Goal: Task Accomplishment & Management: Complete application form

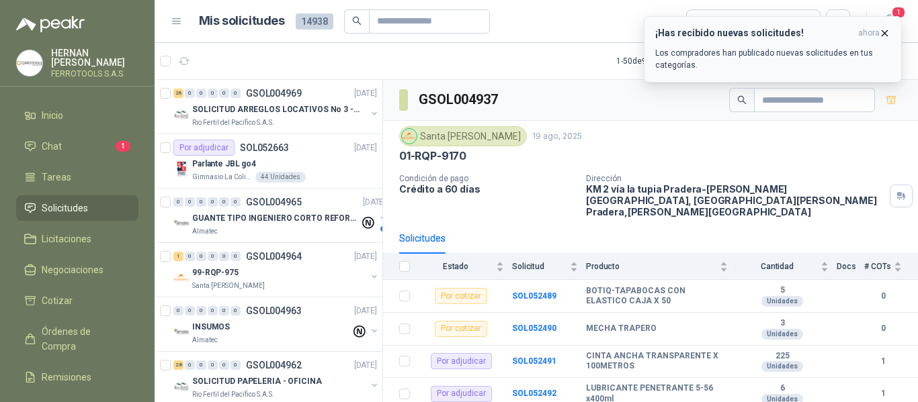
drag, startPoint x: 0, startPoint y: 0, endPoint x: 810, endPoint y: 39, distance: 811.3
click at [812, 39] on div "¡Has recibido nuevas solicitudes! ahora Los compradores han publicado nuevas so…" at bounding box center [772, 50] width 235 height 44
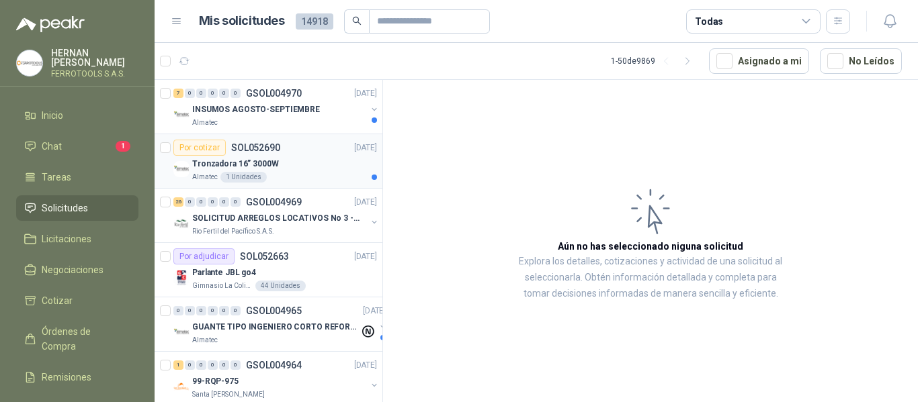
click at [327, 158] on div "Tronzadora 16” 3000W" at bounding box center [284, 164] width 185 height 16
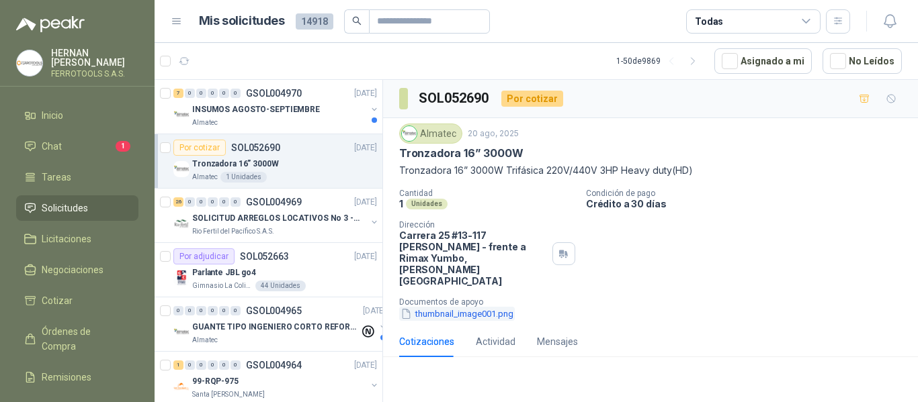
click at [438, 307] on button "thumbnail_image001.png" at bounding box center [457, 314] width 116 height 14
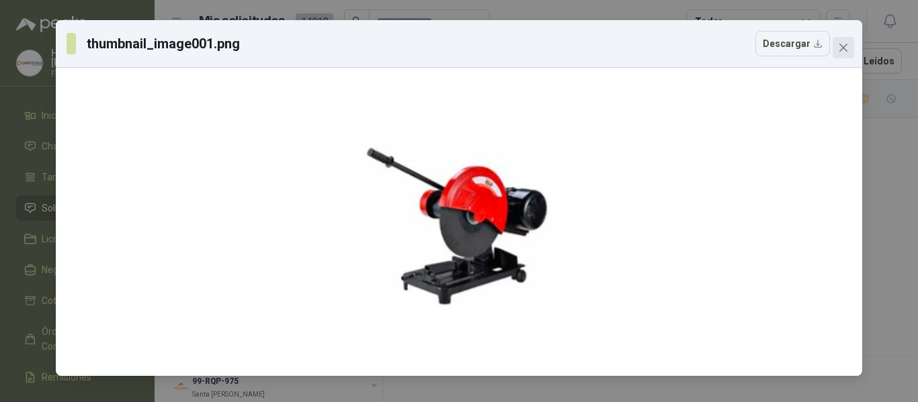
click at [842, 50] on icon "close" at bounding box center [843, 47] width 11 height 11
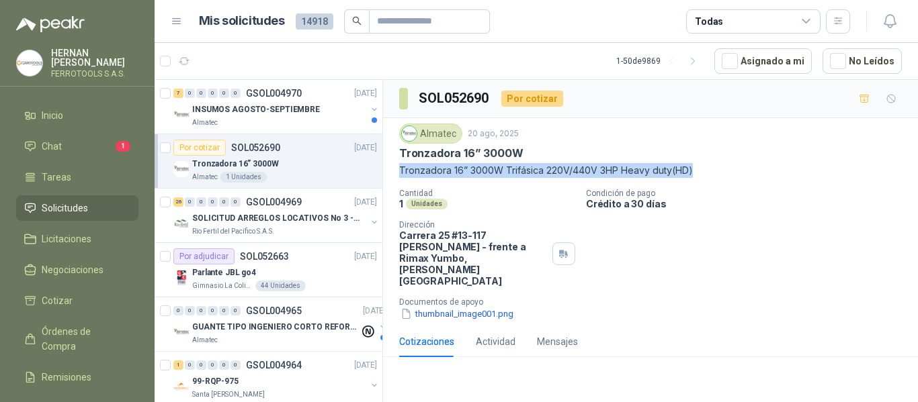
drag, startPoint x: 400, startPoint y: 173, endPoint x: 695, endPoint y: 171, distance: 295.0
click at [695, 171] on p "Tronzadora 16” 3000W Trifásica 220V/440V 3HP Heavy duty(HD)" at bounding box center [650, 170] width 503 height 15
copy p "Tronzadora 16” 3000W Trifásica 220V/440V 3HP Heavy duty(HD)"
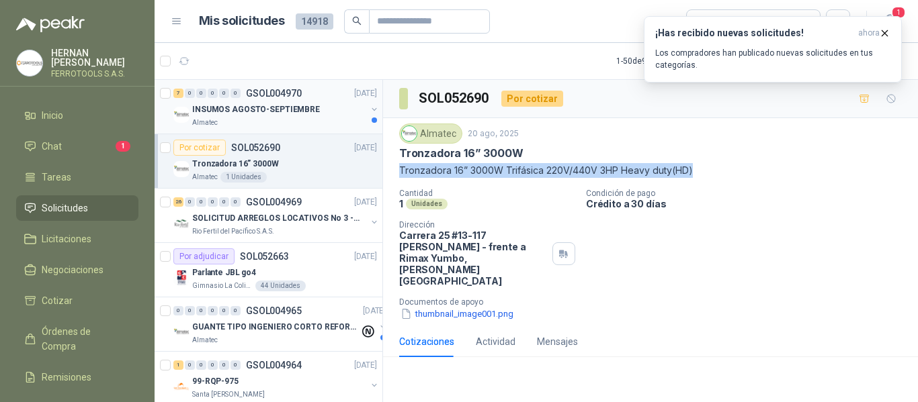
click at [295, 112] on p "INSUMOS AGOSTO-SEPTIEMBRE" at bounding box center [256, 109] width 128 height 13
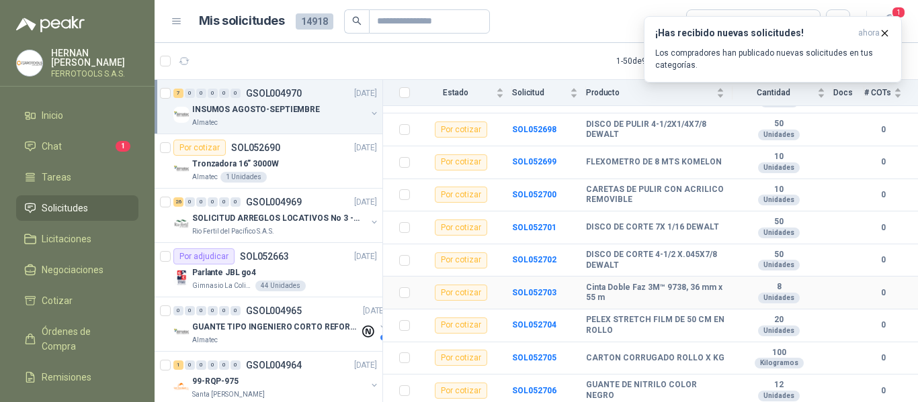
scroll to position [398, 0]
click at [296, 165] on div "Tronzadora 16” 3000W" at bounding box center [284, 164] width 185 height 16
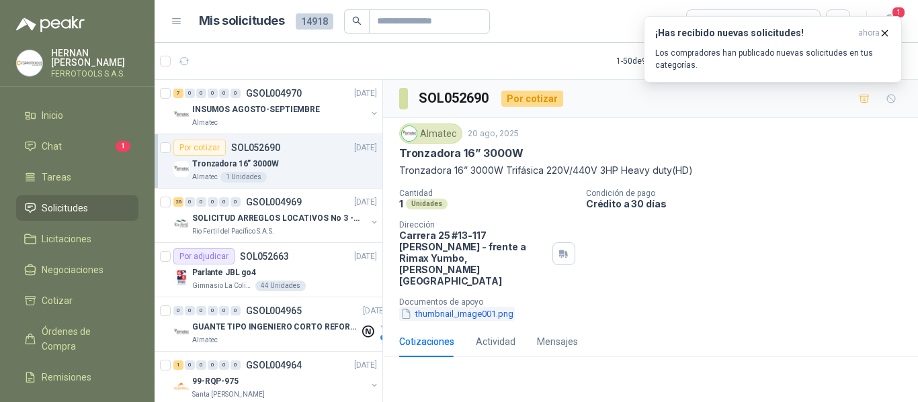
click at [463, 307] on button "thumbnail_image001.png" at bounding box center [457, 314] width 116 height 14
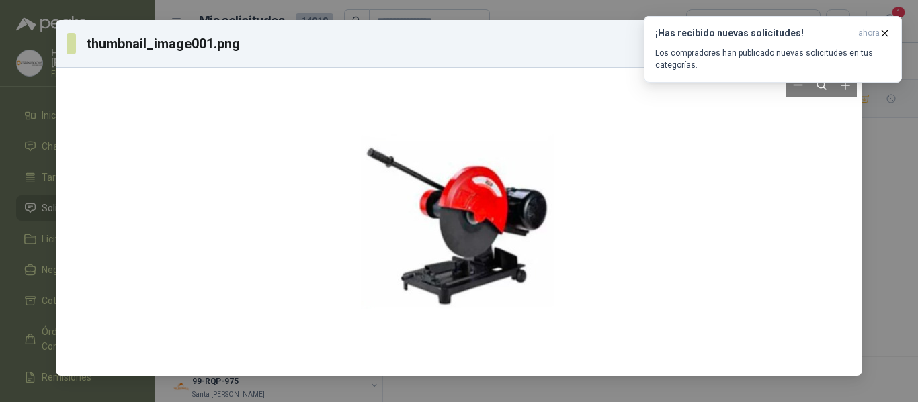
click at [475, 218] on div at bounding box center [459, 222] width 196 height 298
click at [479, 216] on div at bounding box center [459, 222] width 196 height 298
click at [478, 216] on div at bounding box center [459, 222] width 196 height 298
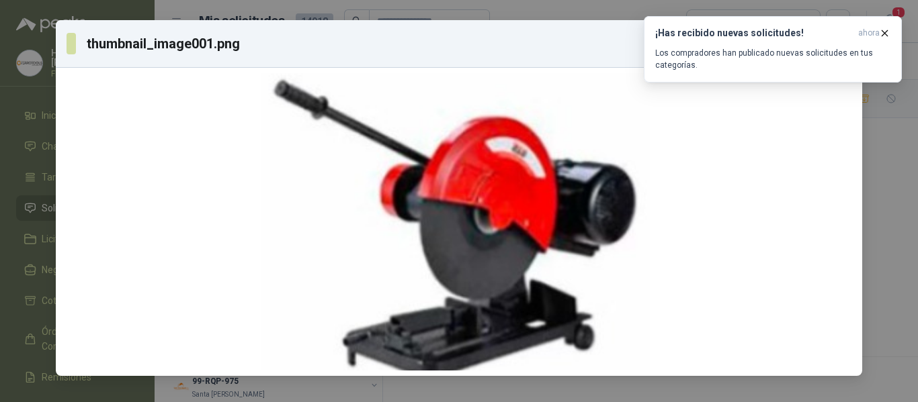
drag, startPoint x: 42, startPoint y: 90, endPoint x: 31, endPoint y: 98, distance: 14.0
click at [31, 98] on div "thumbnail_image001.png Descargar" at bounding box center [459, 201] width 918 height 402
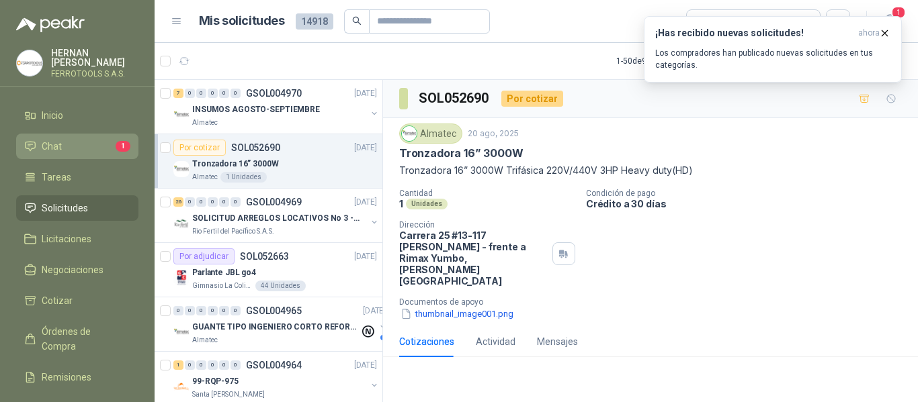
click at [85, 155] on link "Chat 1" at bounding box center [77, 147] width 122 height 26
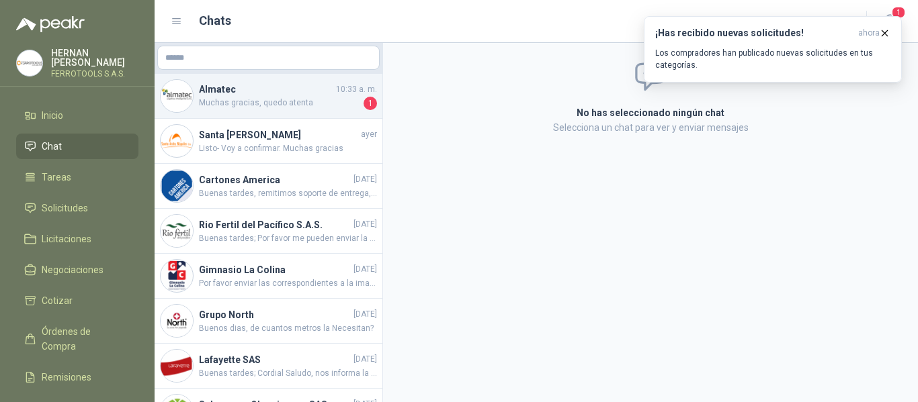
click at [308, 97] on span "Muchas gracias, quedo atenta" at bounding box center [280, 103] width 162 height 13
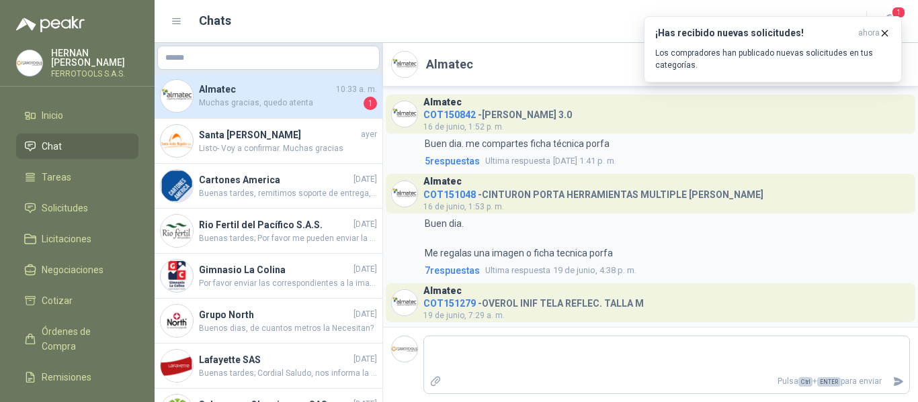
scroll to position [1621, 0]
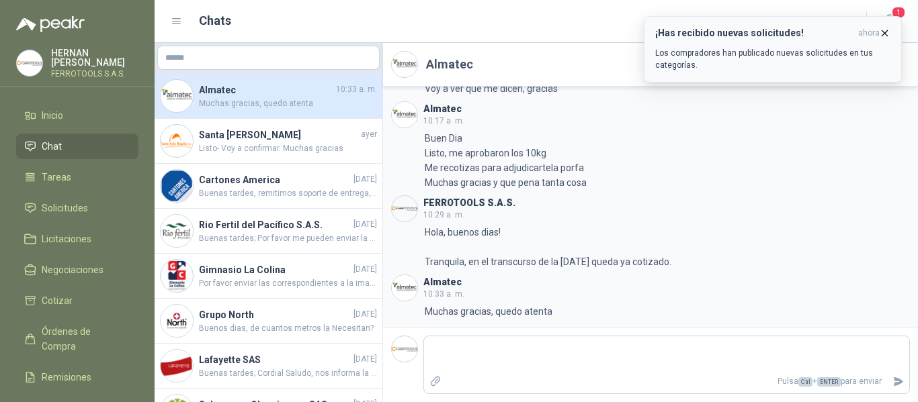
click at [892, 30] on button "¡Has recibido nuevas solicitudes! ahora Los compradores han publicado nuevas so…" at bounding box center [773, 49] width 258 height 67
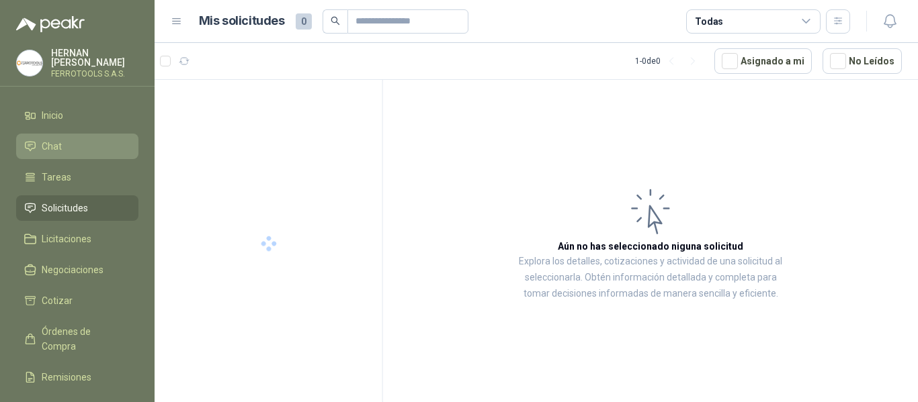
click at [58, 148] on span "Chat" at bounding box center [52, 146] width 20 height 15
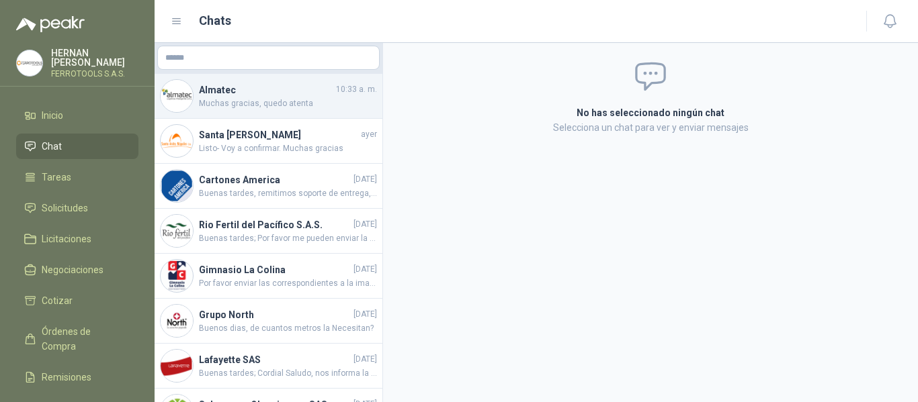
click at [235, 90] on h4 "Almatec" at bounding box center [266, 90] width 134 height 15
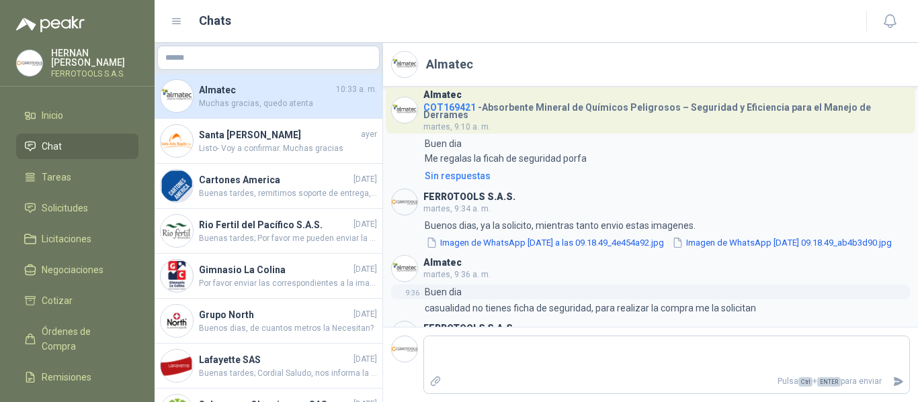
scroll to position [748, 0]
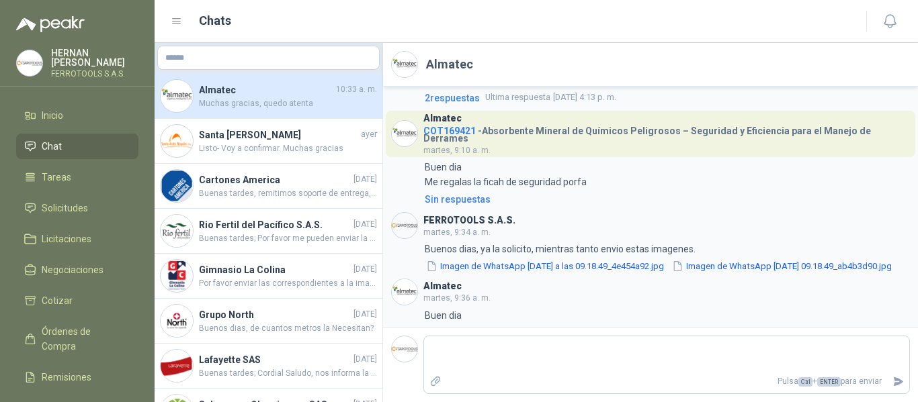
click at [600, 126] on h4 "COT169421 - Absorbente Mineral de Químicos Peligrosos – Seguridad y Eficiencia …" at bounding box center [666, 132] width 486 height 20
click at [443, 127] on span "COT169421" at bounding box center [449, 131] width 52 height 11
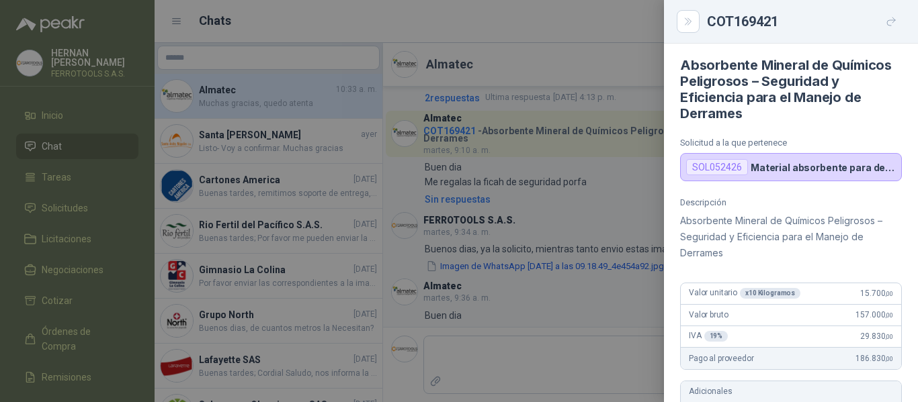
scroll to position [0, 0]
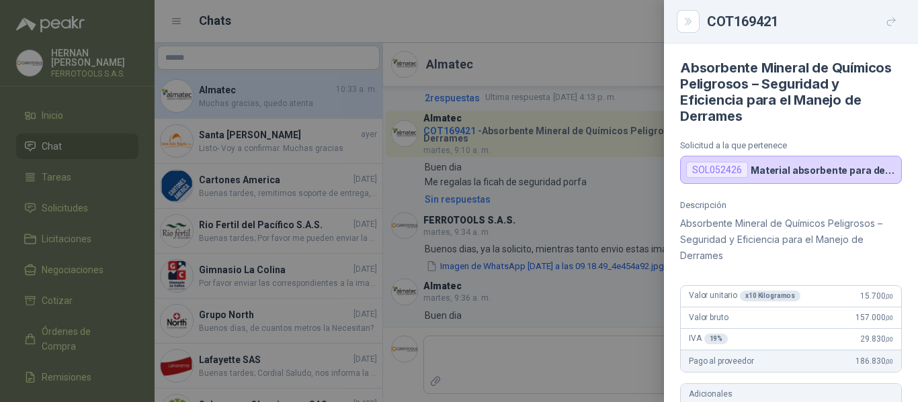
click at [790, 173] on p "Material absorbente para derrames, presentación por kg" at bounding box center [823, 170] width 145 height 11
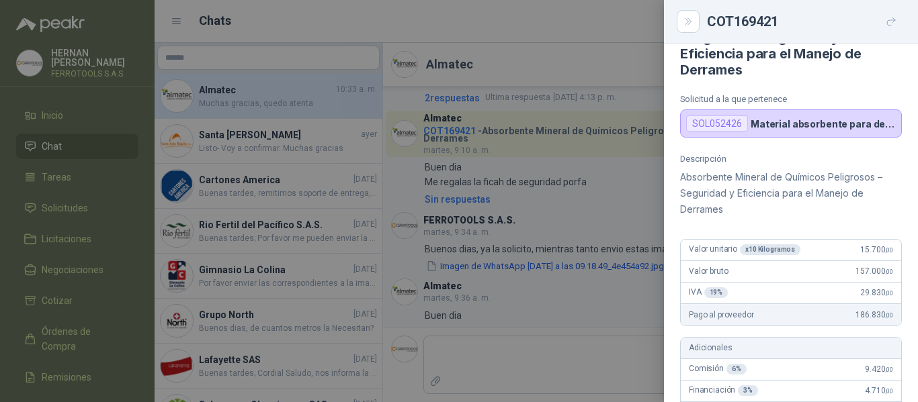
scroll to position [13, 0]
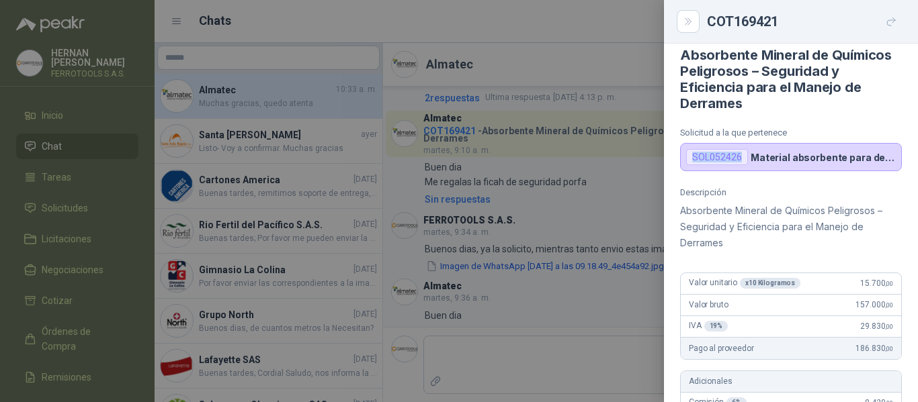
drag, startPoint x: 741, startPoint y: 158, endPoint x: 691, endPoint y: 153, distance: 49.9
click at [691, 153] on div "SOL052426" at bounding box center [717, 157] width 62 height 16
copy div "SOL052426"
click at [266, 70] on div at bounding box center [459, 201] width 918 height 402
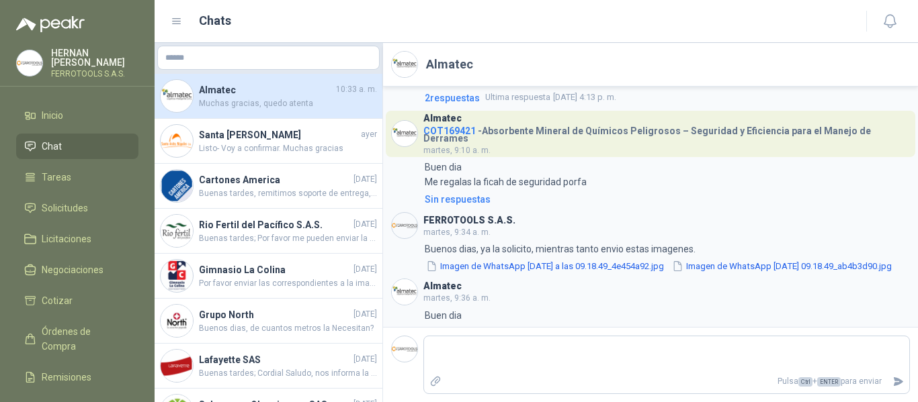
click at [651, 134] on h4 "COT169421 - Absorbente Mineral de Químicos Peligrosos – Seguridad y Eficiencia …" at bounding box center [666, 132] width 486 height 20
click at [447, 133] on span "COT169421" at bounding box center [449, 131] width 52 height 11
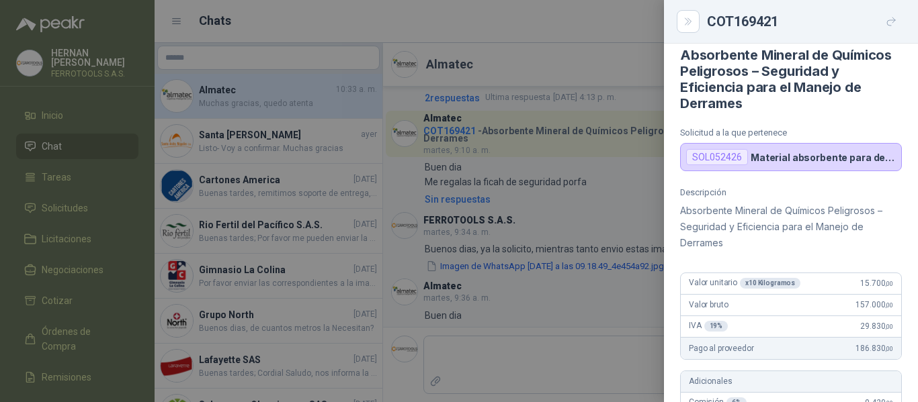
click at [478, 56] on div at bounding box center [459, 201] width 918 height 402
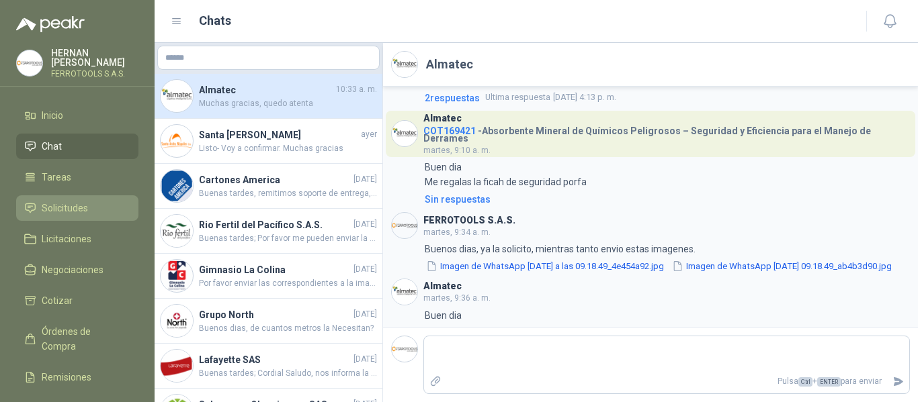
click at [50, 210] on span "Solicitudes" at bounding box center [65, 208] width 46 height 15
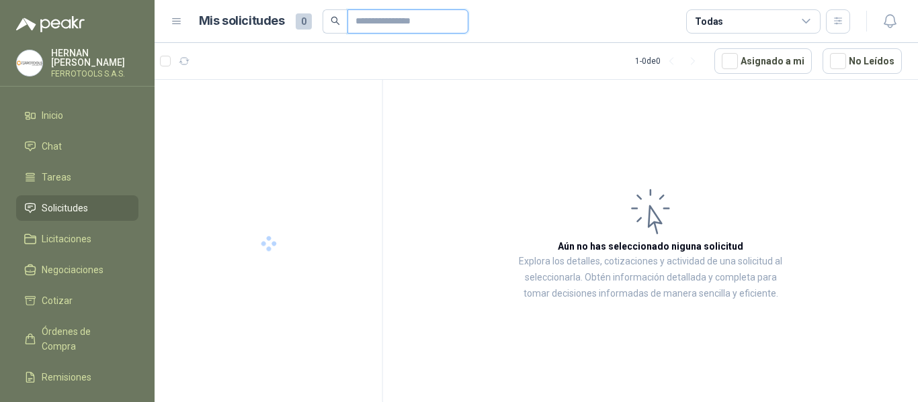
click at [396, 14] on input "text" at bounding box center [402, 21] width 94 height 23
paste input "*********"
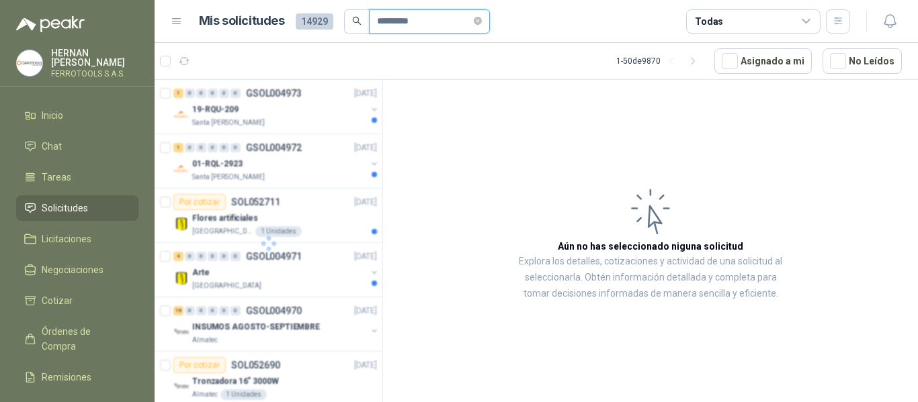
type input "*********"
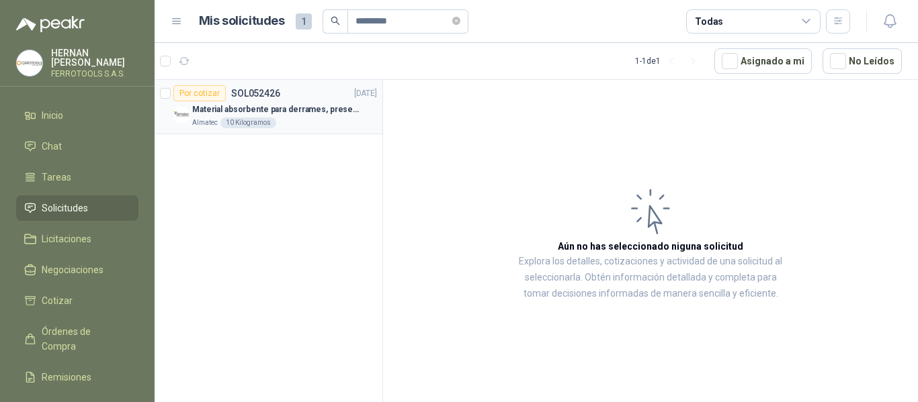
click at [308, 103] on p "Material absorbente para derrames, presentación por kg" at bounding box center [275, 109] width 167 height 13
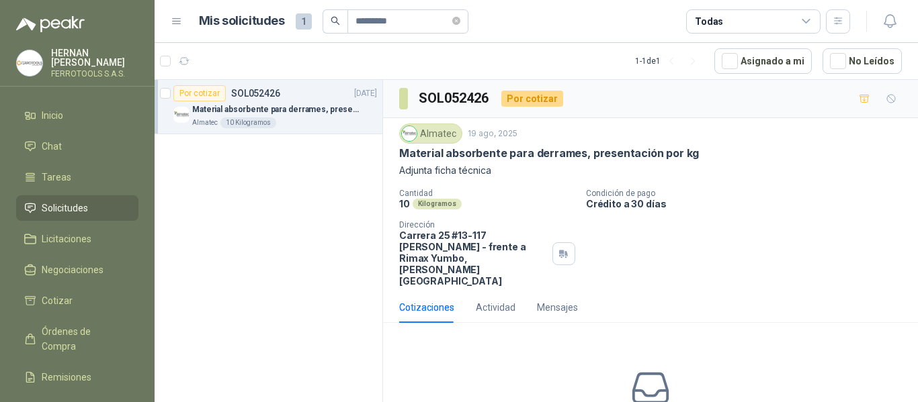
scroll to position [67, 0]
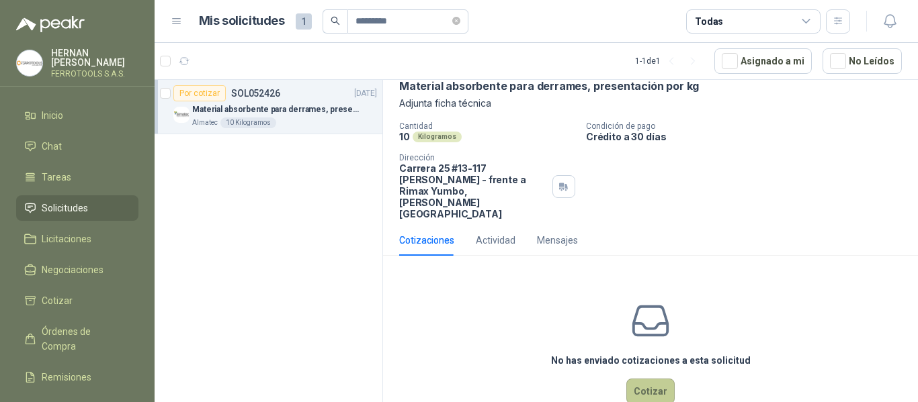
click at [646, 379] on button "Cotizar" at bounding box center [650, 392] width 48 height 26
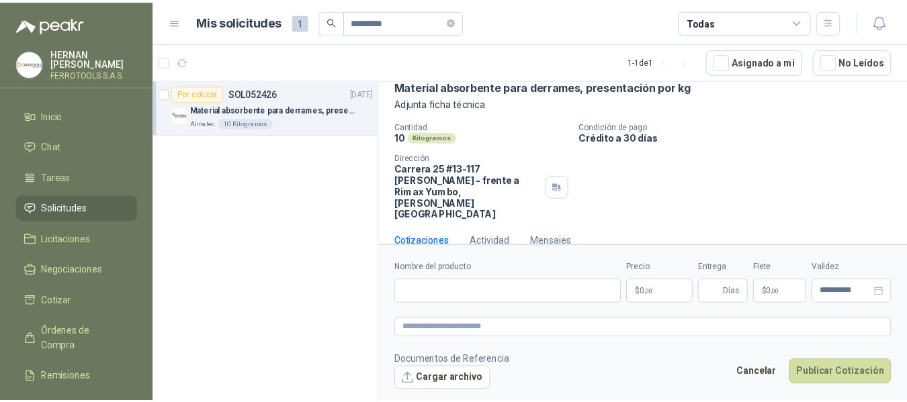
scroll to position [67, 0]
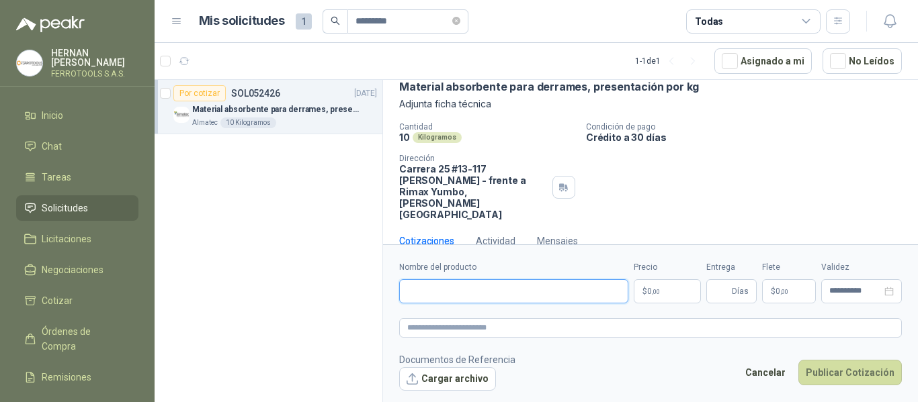
click at [578, 290] on input "Nombre del producto" at bounding box center [513, 292] width 229 height 24
paste input "**********"
type input "**********"
click at [627, 328] on textarea at bounding box center [650, 328] width 503 height 19
drag, startPoint x: 611, startPoint y: 290, endPoint x: 187, endPoint y: 290, distance: 424.0
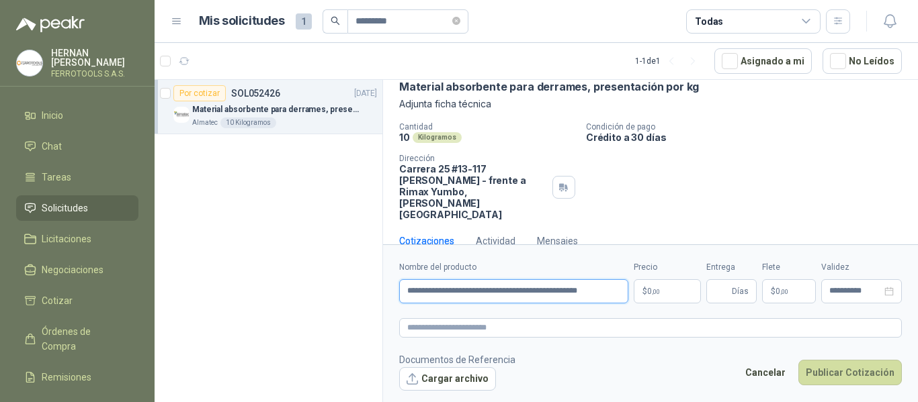
click at [187, 290] on div "**********" at bounding box center [536, 243] width 763 height 328
click at [486, 329] on textarea at bounding box center [650, 328] width 503 height 19
paste textarea "**********"
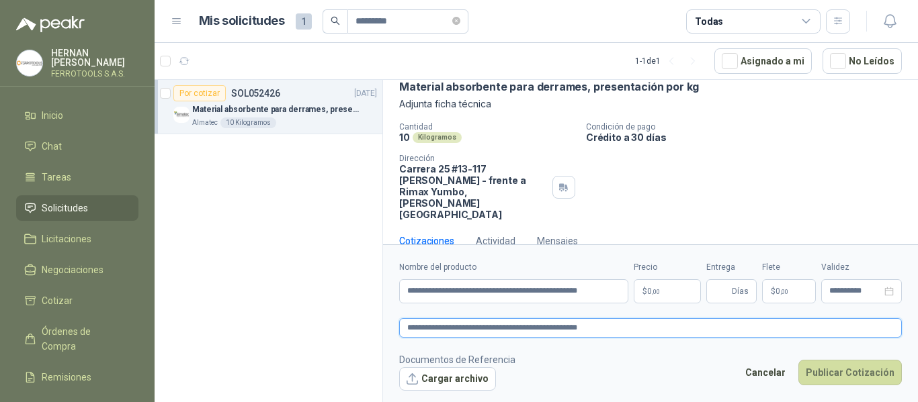
type textarea "**********"
click at [673, 295] on body "**********" at bounding box center [459, 201] width 918 height 402
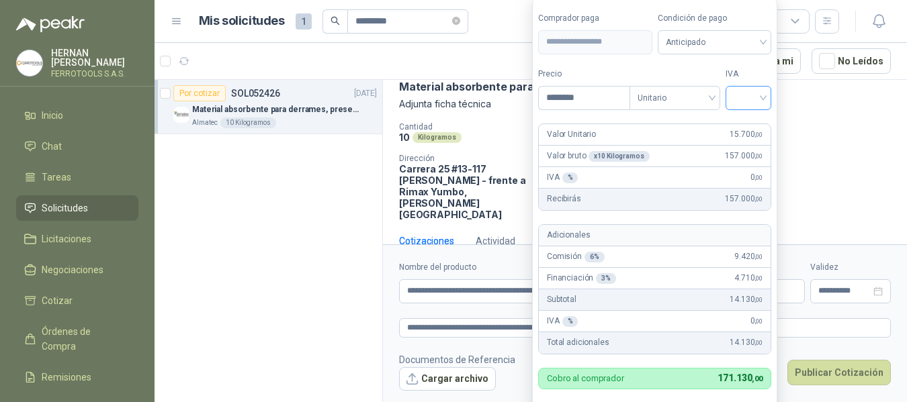
click at [771, 96] on div at bounding box center [749, 98] width 46 height 24
type input "********"
click at [750, 124] on div "19%" at bounding box center [751, 125] width 25 height 15
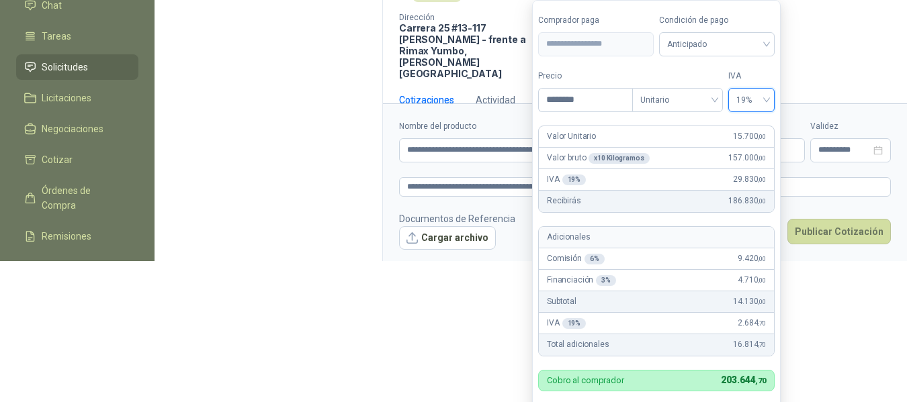
scroll to position [144, 0]
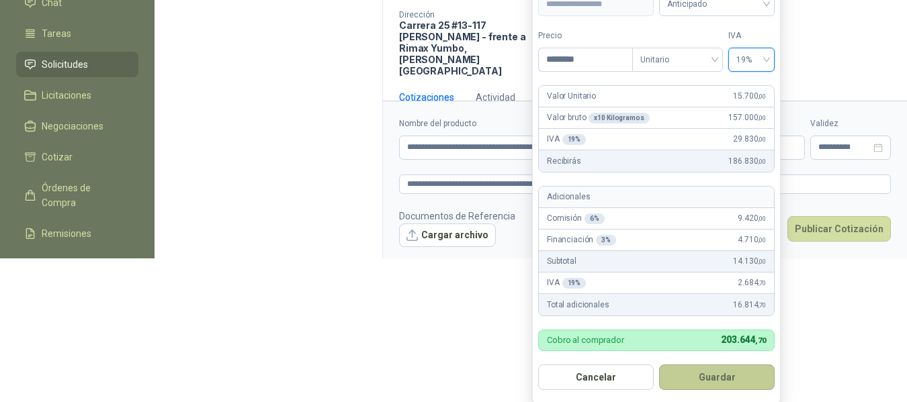
click at [718, 382] on button "Guardar" at bounding box center [717, 378] width 116 height 26
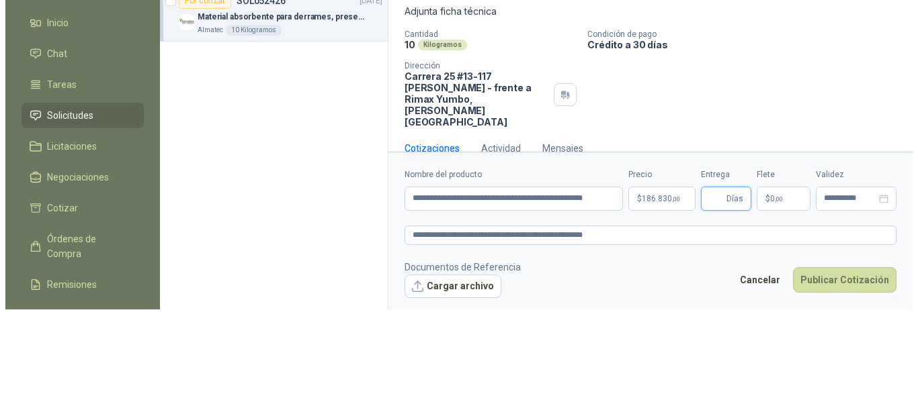
scroll to position [0, 0]
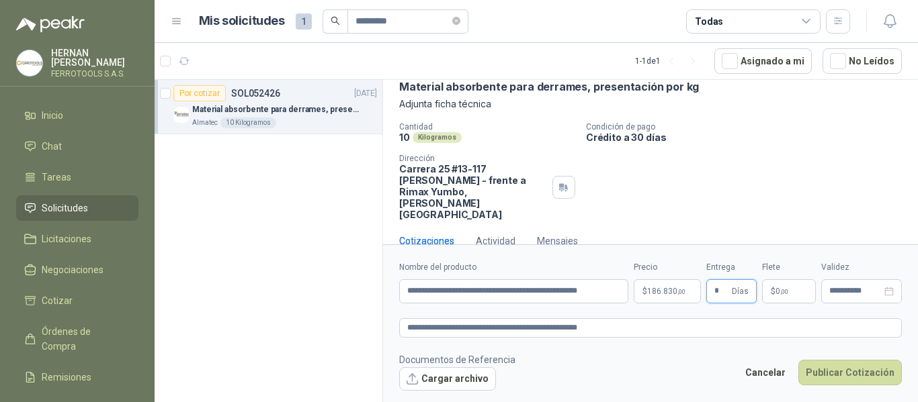
type input "*"
click at [784, 290] on span ",00" at bounding box center [784, 291] width 8 height 7
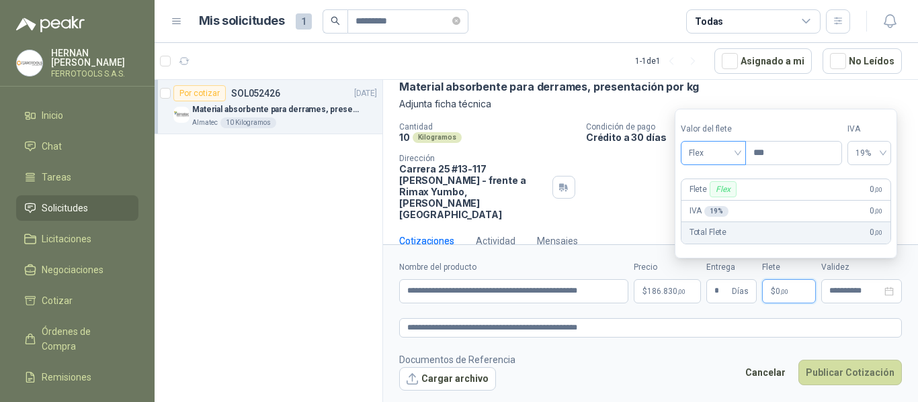
click at [741, 159] on div "Flex" at bounding box center [713, 153] width 65 height 24
click at [712, 226] on div "Fijo" at bounding box center [714, 224] width 46 height 15
click at [790, 159] on input "***" at bounding box center [793, 153] width 95 height 23
type input "********"
click at [785, 91] on div "Material absorbente para derrames, presentación por kg" at bounding box center [650, 87] width 503 height 14
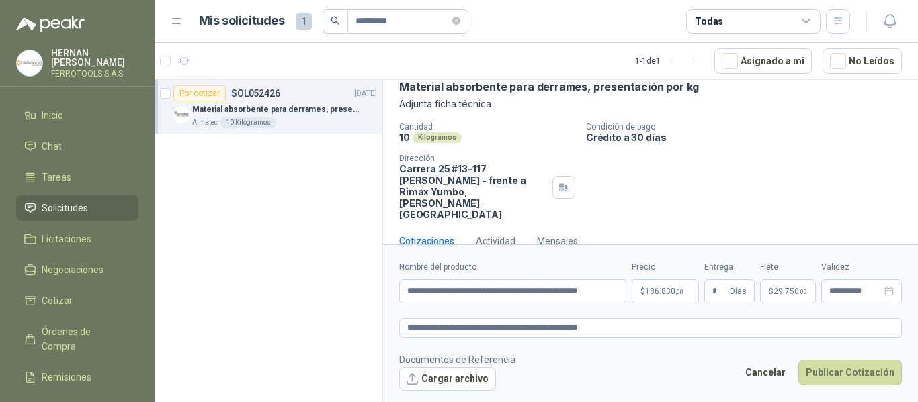
click at [728, 351] on form "**********" at bounding box center [650, 326] width 535 height 163
click at [855, 376] on button "Publicar Cotización" at bounding box center [849, 373] width 103 height 26
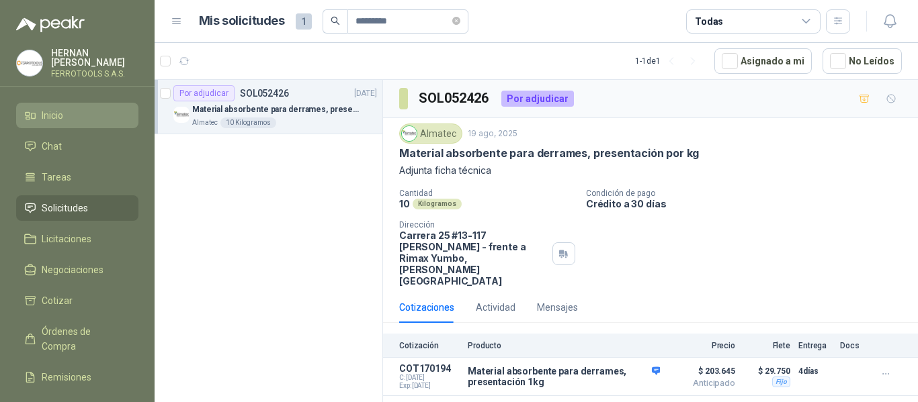
click at [66, 116] on li "Inicio" at bounding box center [77, 115] width 106 height 15
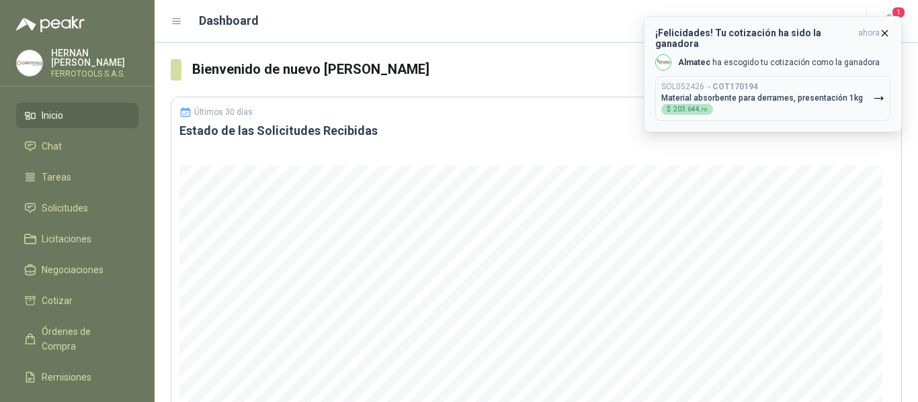
click at [887, 30] on icon "button" at bounding box center [884, 33] width 11 height 11
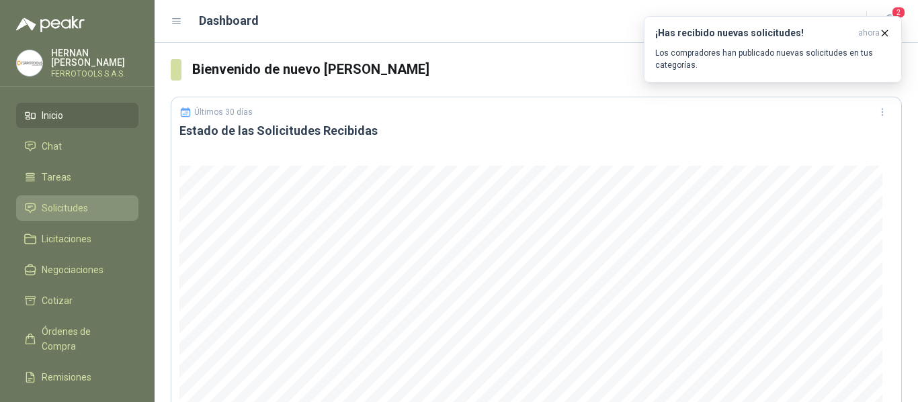
click at [58, 201] on span "Solicitudes" at bounding box center [65, 208] width 46 height 15
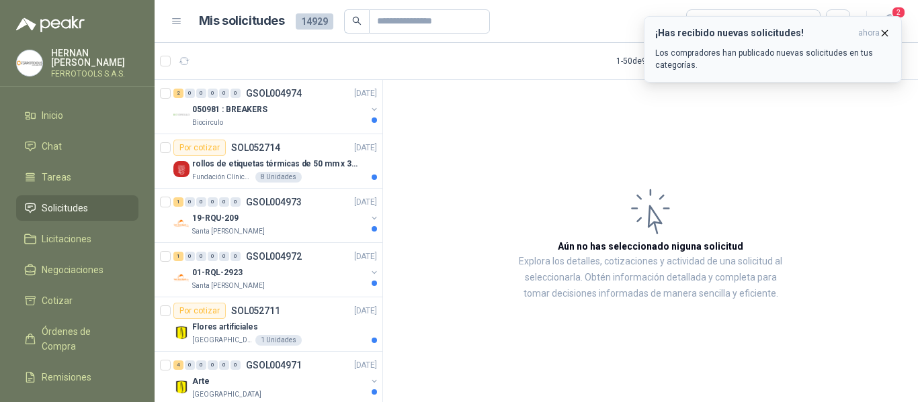
click at [886, 35] on icon "button" at bounding box center [884, 32] width 5 height 5
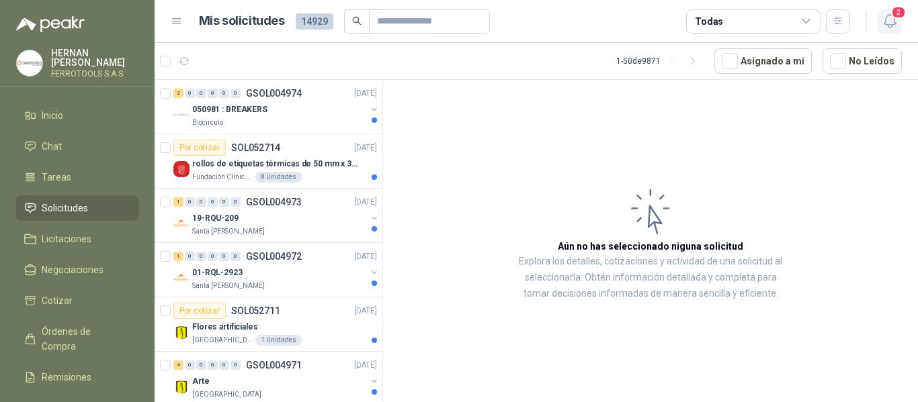
click at [892, 19] on icon "button" at bounding box center [890, 21] width 17 height 17
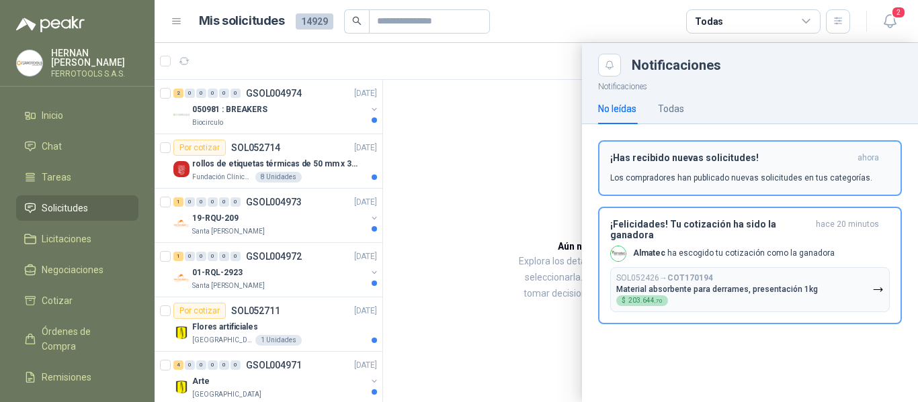
click at [712, 168] on div "¡Has recibido nuevas solicitudes! ahora Los compradores han publicado nuevas so…" at bounding box center [750, 169] width 280 height 32
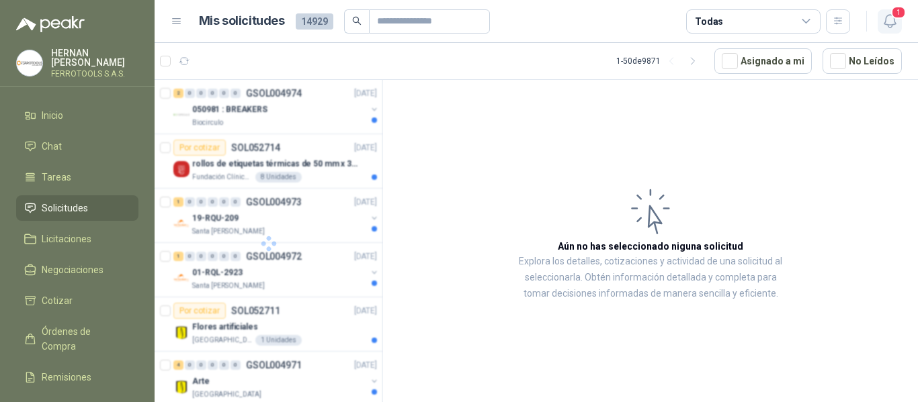
click at [887, 11] on button "1" at bounding box center [890, 21] width 24 height 24
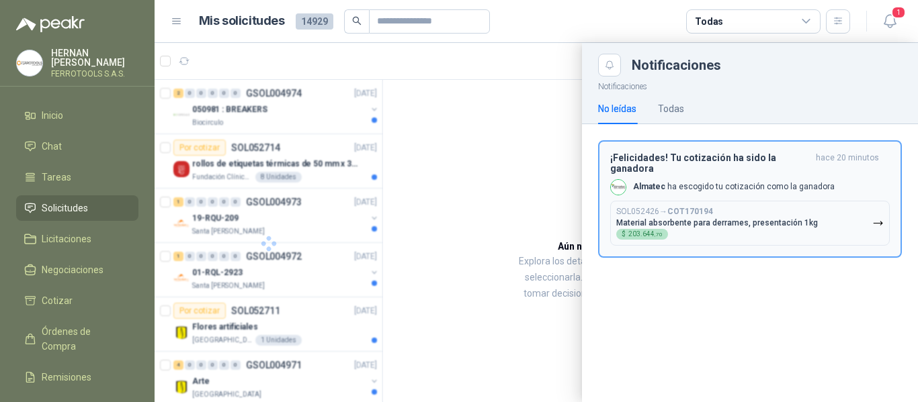
click at [650, 231] on span "203.644 ,70" at bounding box center [645, 234] width 34 height 7
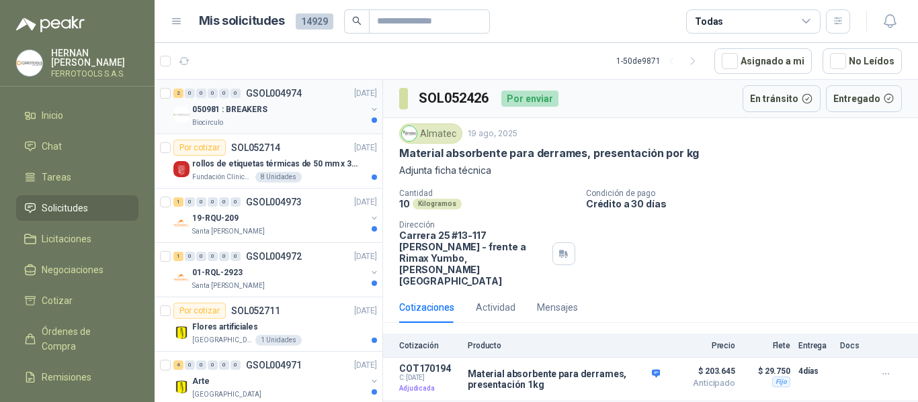
click at [300, 105] on div "050981 : BREAKERS" at bounding box center [279, 109] width 174 height 16
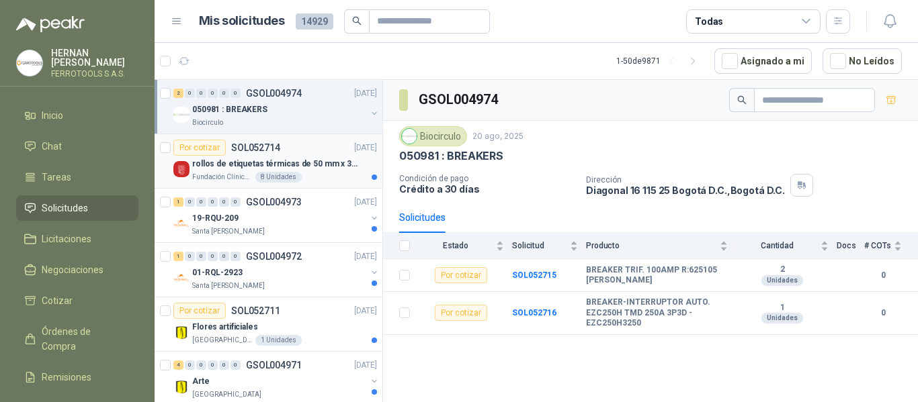
click at [286, 171] on div "rollos de etiquetas térmicas de 50 mm x 30 mm" at bounding box center [284, 164] width 185 height 16
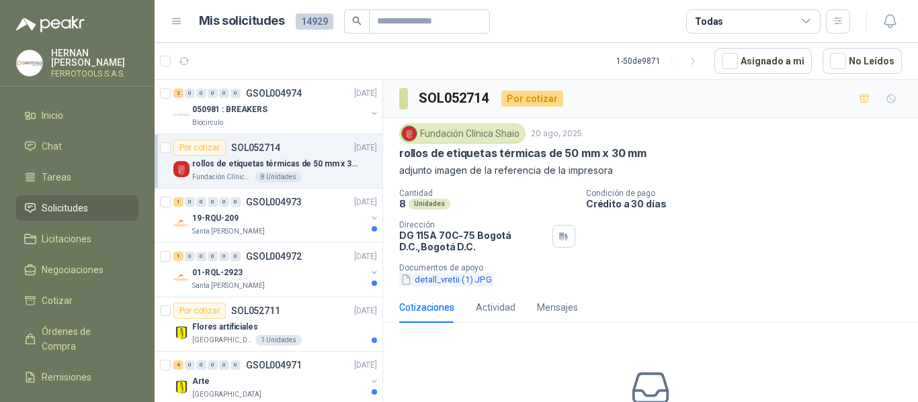
click at [462, 284] on button "detall_vretii (1).JPG" at bounding box center [446, 280] width 94 height 14
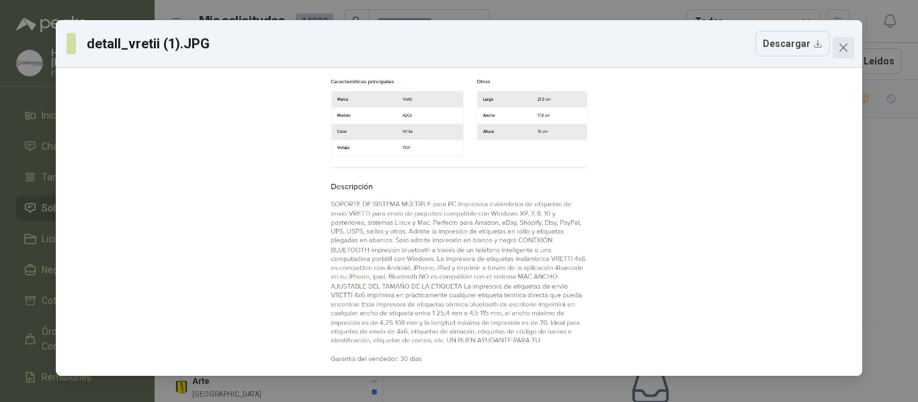
click at [837, 49] on span "Close" at bounding box center [844, 47] width 22 height 11
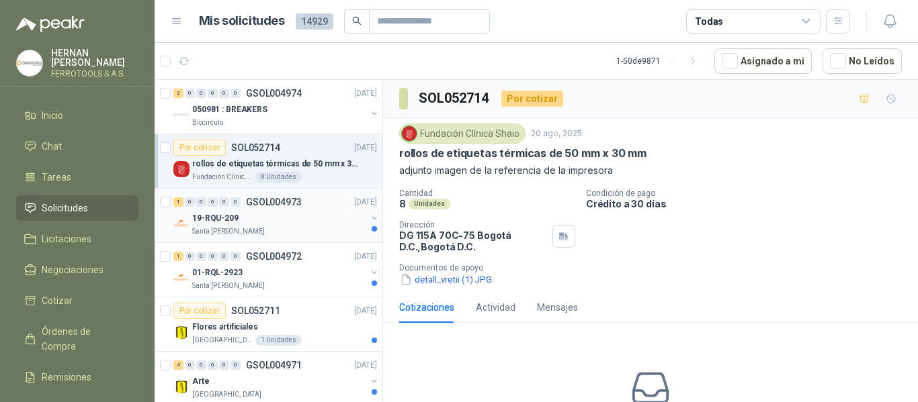
click at [310, 212] on div "19-RQU-209" at bounding box center [279, 218] width 174 height 16
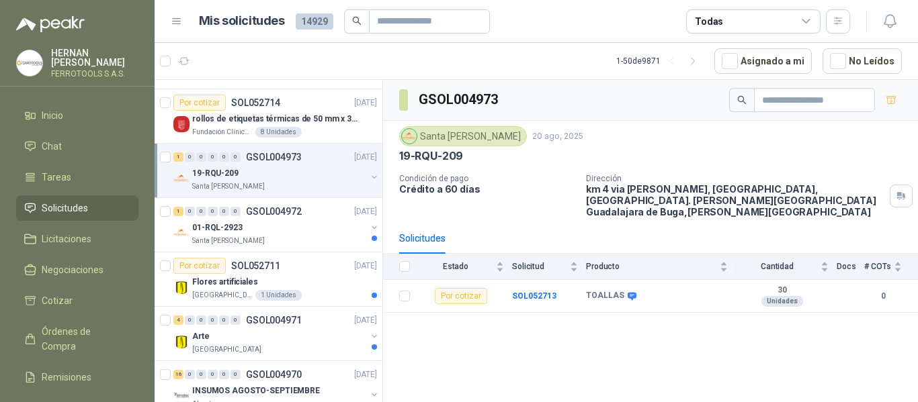
scroll to position [67, 0]
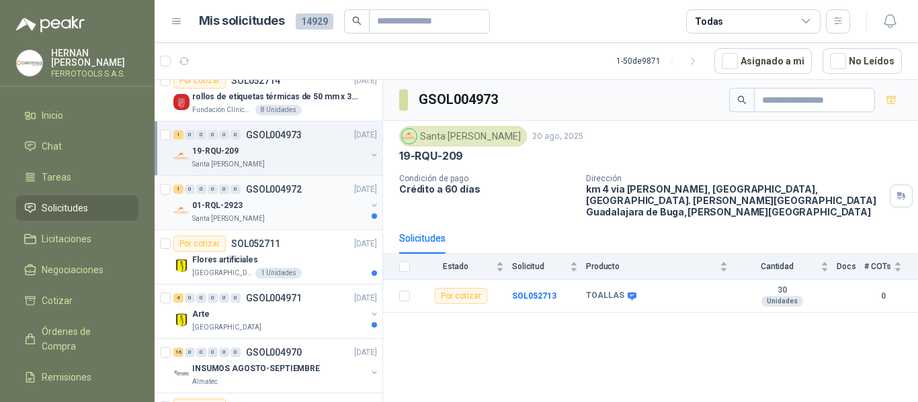
click at [283, 205] on div "01-RQL-2923" at bounding box center [279, 206] width 174 height 16
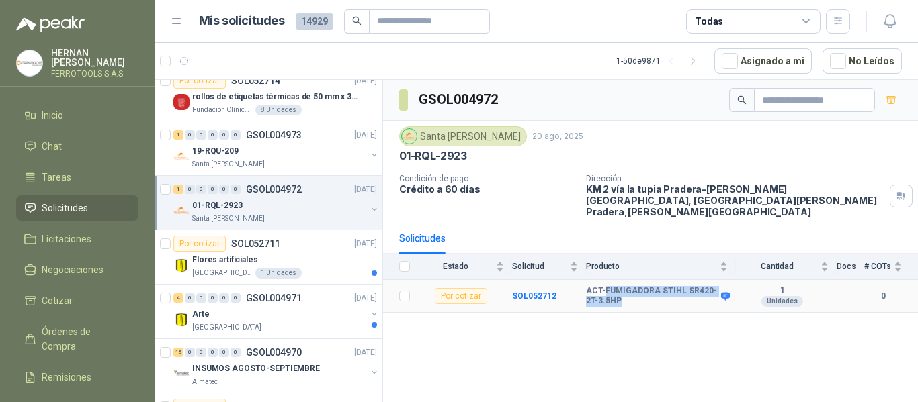
drag, startPoint x: 604, startPoint y: 278, endPoint x: 625, endPoint y: 294, distance: 26.3
click at [625, 294] on b "ACT-FUMIGADORA STIHL SR420-2T-3.5HP" at bounding box center [652, 296] width 132 height 21
copy b "FUMIGADORA STIHL SR420-2T-3.5HP"
click at [296, 262] on div "Flores artificiales" at bounding box center [284, 260] width 185 height 16
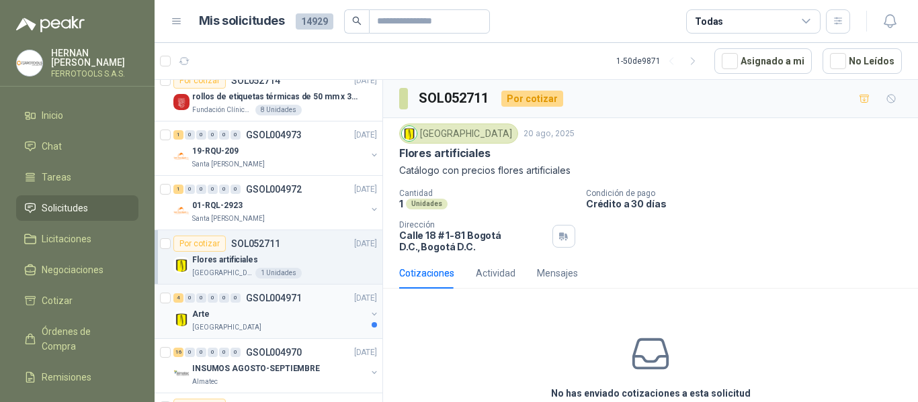
click at [312, 318] on div "Arte" at bounding box center [279, 314] width 174 height 16
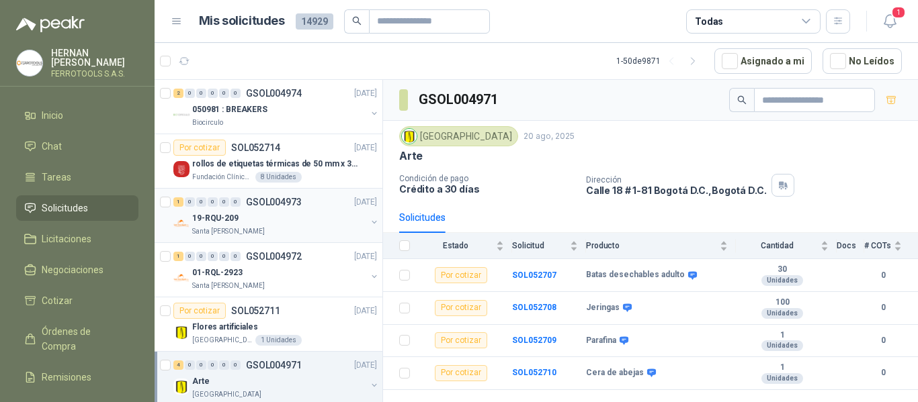
click at [323, 224] on div "19-RQU-209" at bounding box center [279, 218] width 174 height 16
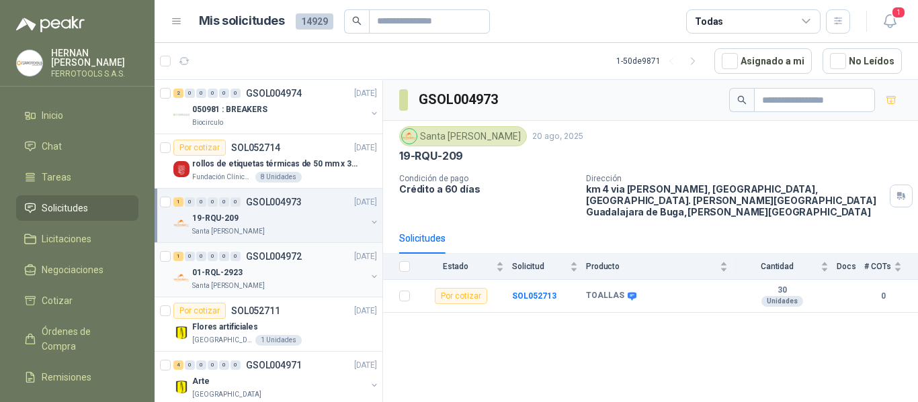
click at [296, 265] on div "01-RQL-2923" at bounding box center [279, 273] width 174 height 16
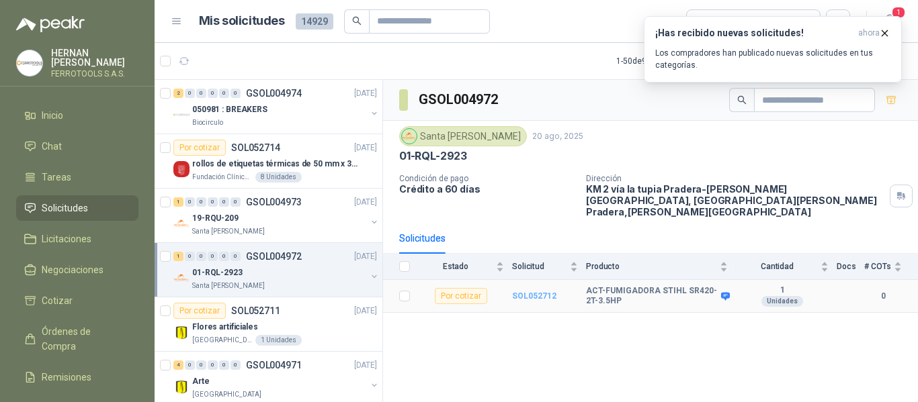
click at [532, 292] on b "SOL052712" at bounding box center [534, 296] width 44 height 9
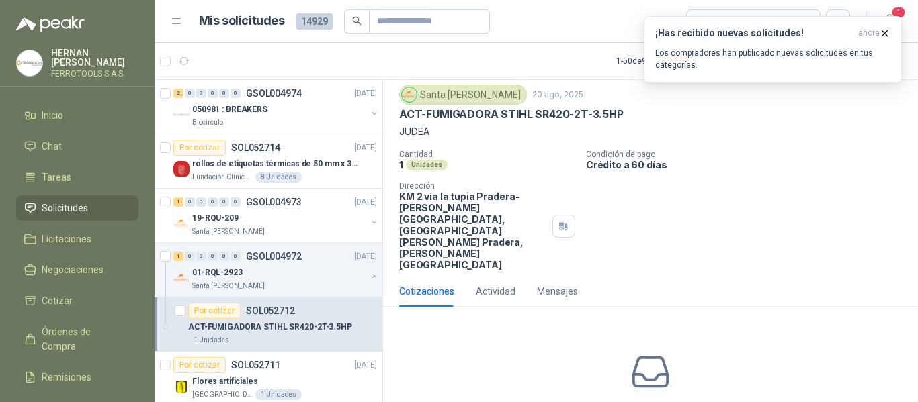
scroll to position [76, 0]
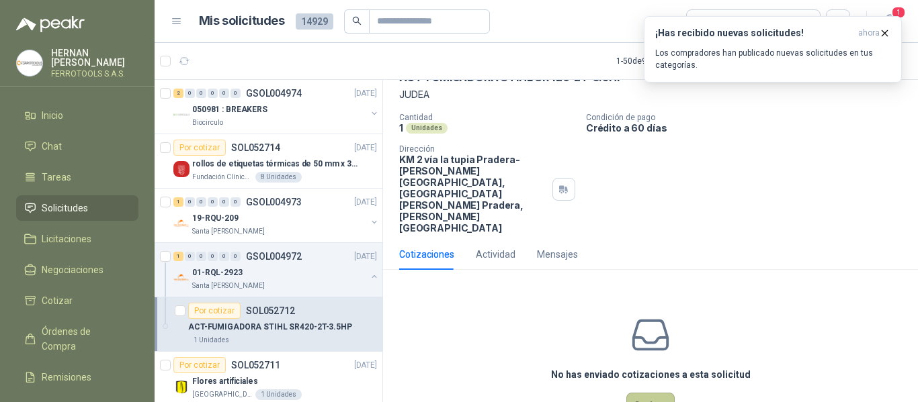
click at [655, 393] on button "Cotizar" at bounding box center [650, 406] width 48 height 26
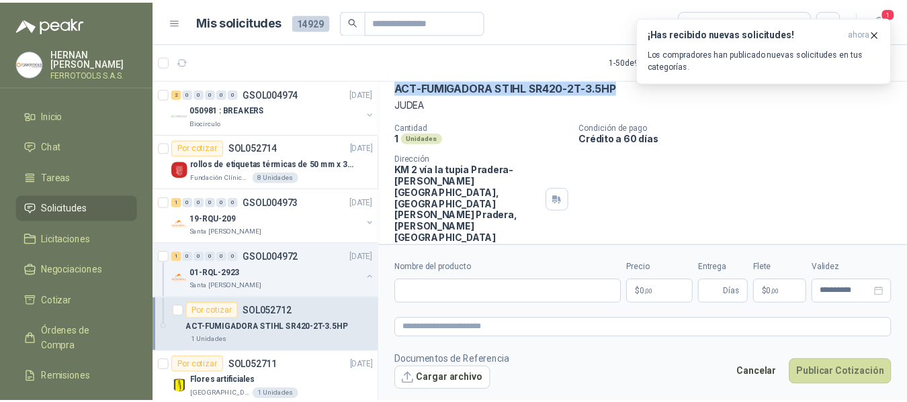
scroll to position [0, 0]
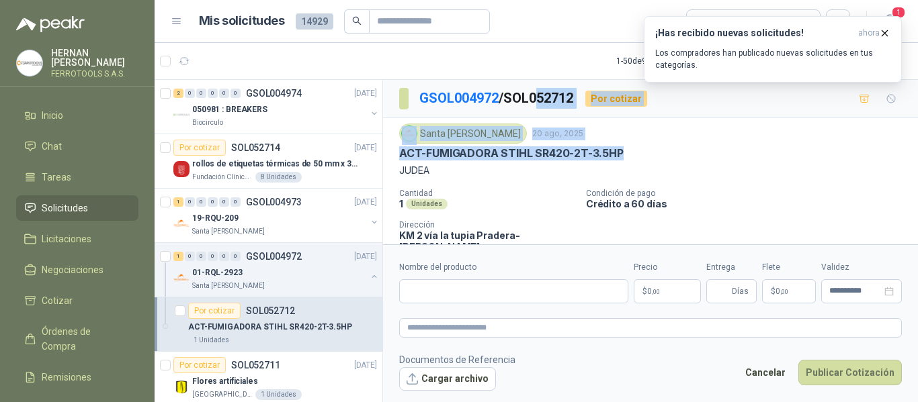
drag, startPoint x: 629, startPoint y: 86, endPoint x: 601, endPoint y: 126, distance: 48.7
click at [544, 88] on div "GSOL004972 / SOL052712 Por cotizar Santa [PERSON_NAME] [DATE] ACT-FUMIGADORA ST…" at bounding box center [650, 218] width 535 height 277
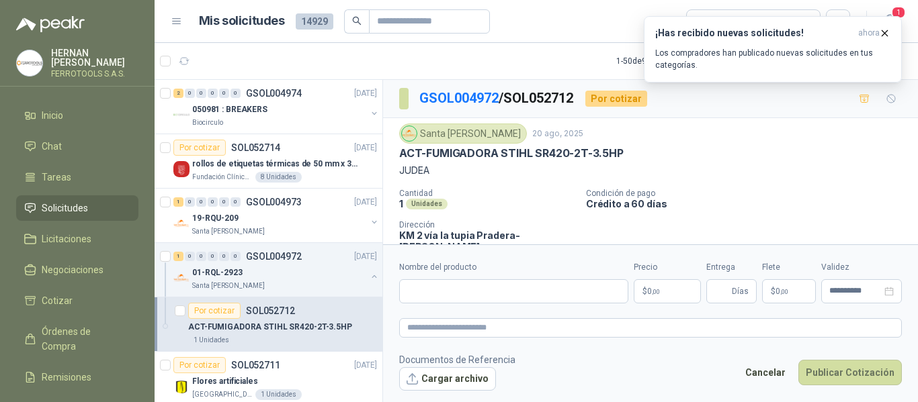
click at [678, 164] on p "JUDEA" at bounding box center [650, 170] width 503 height 15
drag, startPoint x: 634, startPoint y: 153, endPoint x: 383, endPoint y: 158, distance: 250.7
click at [383, 158] on div "Santa [PERSON_NAME] [DATE] ACT-FUMIGADORA STIHL SR420-2T-3.5HP JUDEA Cantidad 1…" at bounding box center [650, 216] width 535 height 197
click at [478, 168] on p "JUDEA" at bounding box center [650, 170] width 503 height 15
drag, startPoint x: 425, startPoint y: 153, endPoint x: 640, endPoint y: 154, distance: 215.7
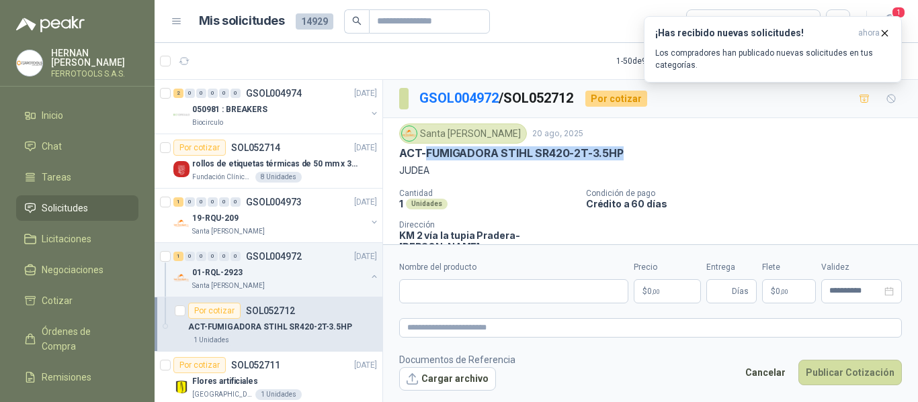
click at [640, 154] on div "ACT-FUMIGADORA STIHL SR420-2T-3.5HP" at bounding box center [650, 153] width 503 height 14
copy p "FUMIGADORA STIHL SR420-2T-3.5HP"
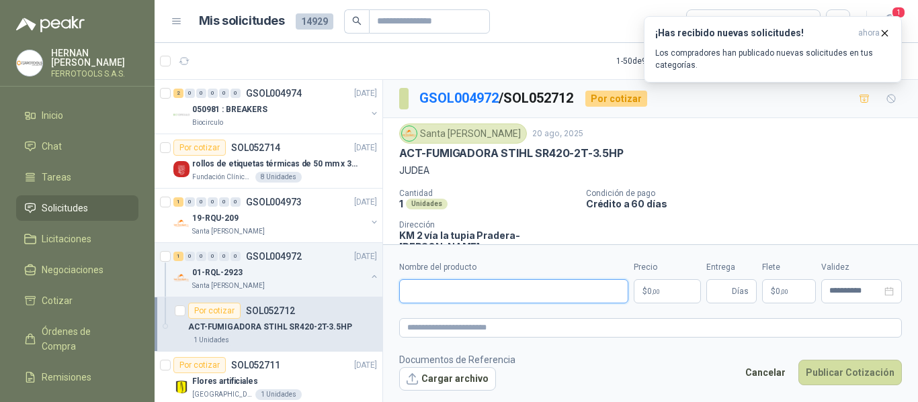
click at [552, 288] on input "Nombre del producto" at bounding box center [513, 292] width 229 height 24
paste input "**********"
type input "**********"
click at [564, 327] on textarea at bounding box center [650, 328] width 503 height 19
paste textarea "**********"
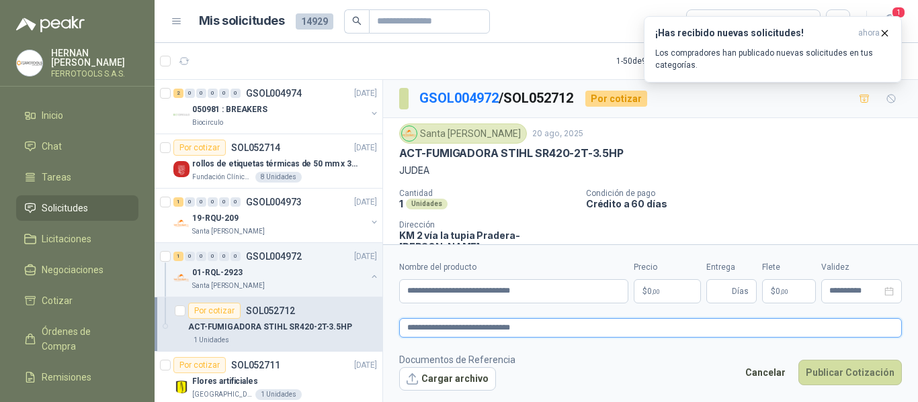
type textarea "**********"
click at [675, 287] on p "$ 0 ,00" at bounding box center [667, 292] width 67 height 24
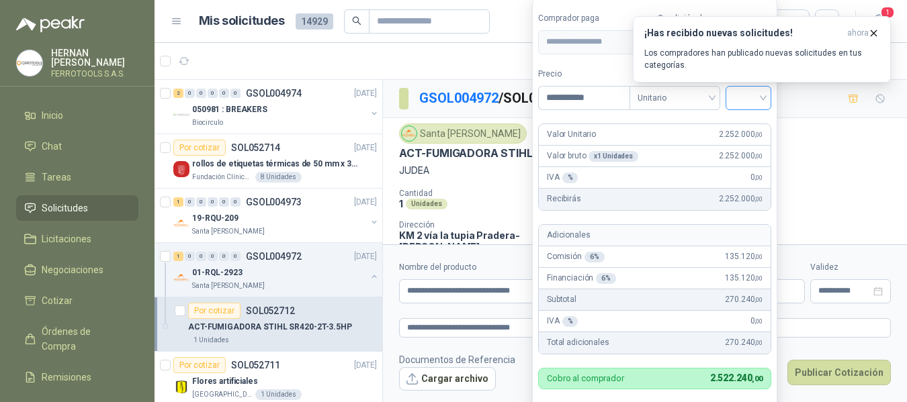
type input "**********"
click at [755, 103] on input "search" at bounding box center [749, 97] width 30 height 20
click at [752, 144] on div "5%" at bounding box center [751, 147] width 25 height 15
click at [595, 65] on form "**********" at bounding box center [656, 220] width 249 height 445
click at [874, 34] on icon "button" at bounding box center [874, 32] width 5 height 5
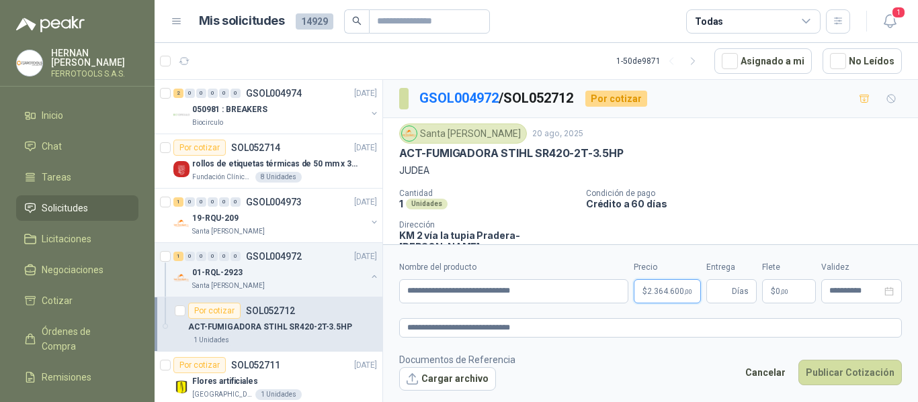
click at [680, 298] on body "[PERSON_NAME] FERROTOOLS S.A.S. Inicio Chat Tareas Solicitudes Licitaciones Neg…" at bounding box center [459, 201] width 918 height 402
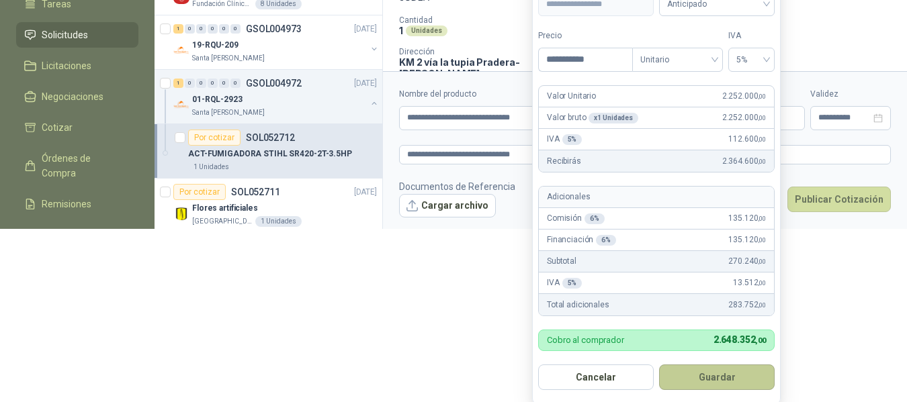
click at [712, 380] on button "Guardar" at bounding box center [717, 378] width 116 height 26
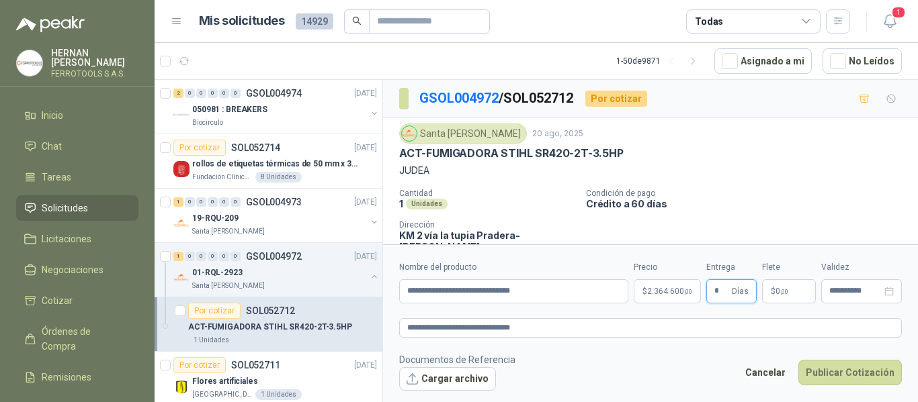
type input "*"
click at [553, 359] on footer "Documentos de Referencia Cargar archivo Cancelar Publicar Cotización" at bounding box center [650, 372] width 503 height 39
click at [619, 327] on textarea "**********" at bounding box center [650, 328] width 503 height 19
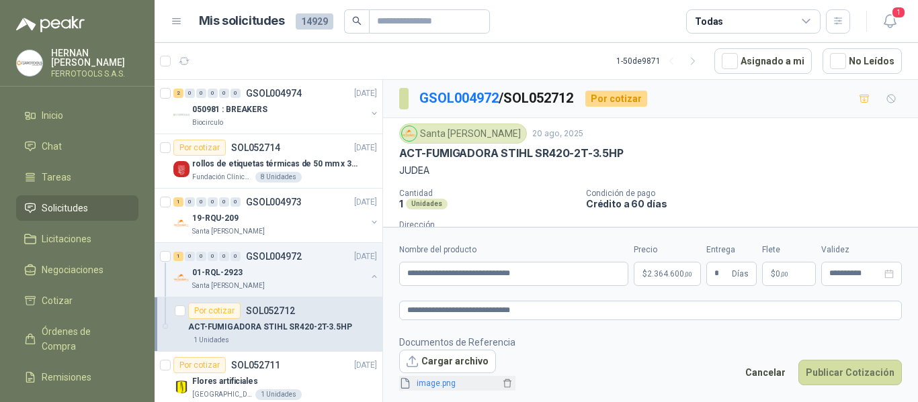
click at [439, 386] on link "image.png" at bounding box center [455, 384] width 89 height 13
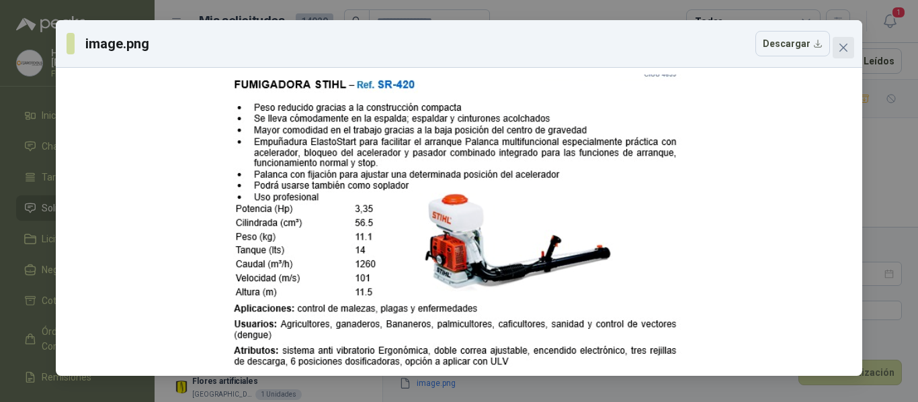
click at [845, 43] on icon "close" at bounding box center [843, 47] width 11 height 11
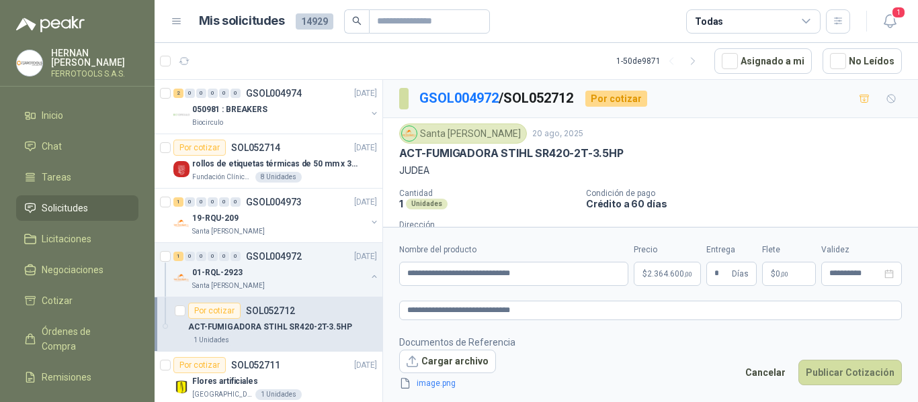
click at [645, 351] on footer "Documentos de Referencia Cargar archivo image.png Cancelar Publicar Cotización" at bounding box center [650, 363] width 503 height 56
click at [855, 373] on button "Publicar Cotización" at bounding box center [849, 373] width 103 height 26
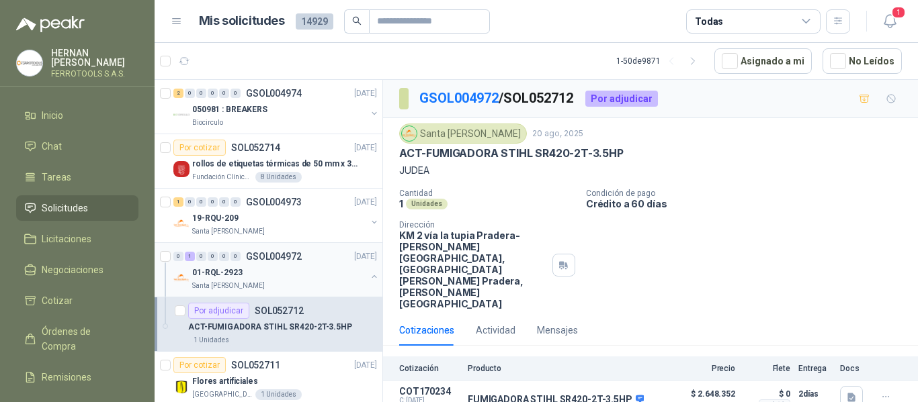
click at [369, 278] on button "button" at bounding box center [374, 276] width 11 height 11
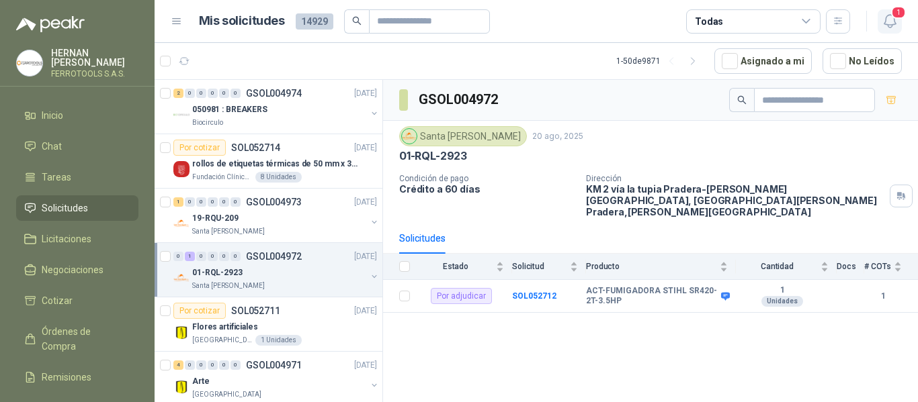
click at [892, 21] on icon "button" at bounding box center [890, 21] width 17 height 17
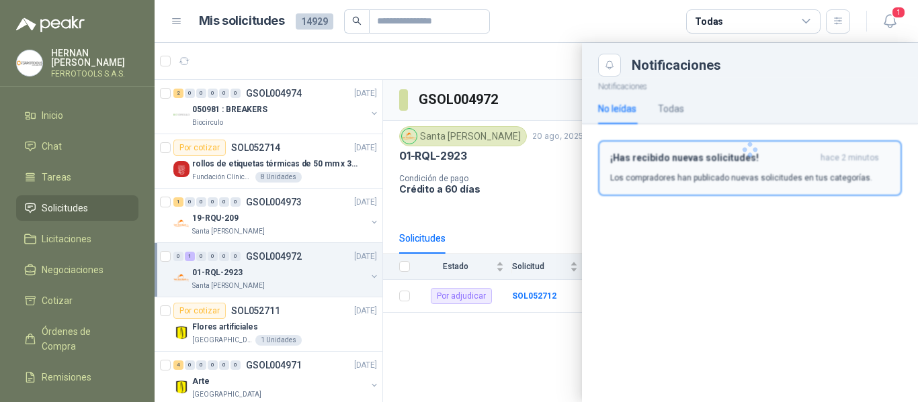
click at [669, 191] on button "¡Has recibido nuevas solicitudes! hace 2 minutos Los compradores han publicado …" at bounding box center [750, 168] width 304 height 56
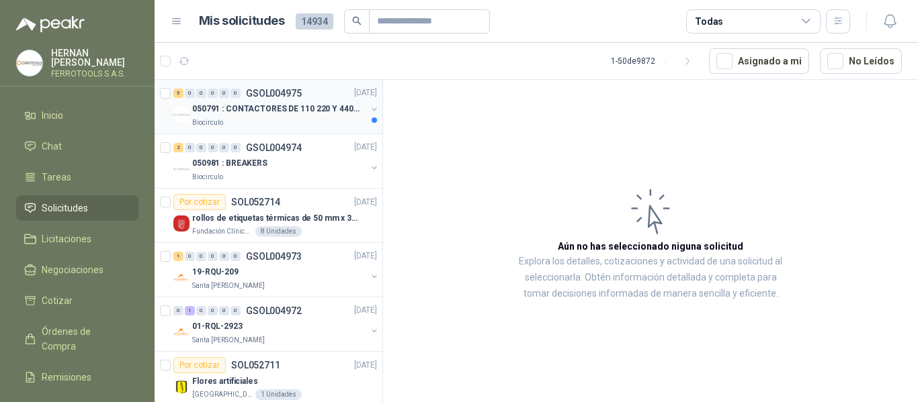
click at [304, 118] on div "Biocirculo" at bounding box center [279, 123] width 174 height 11
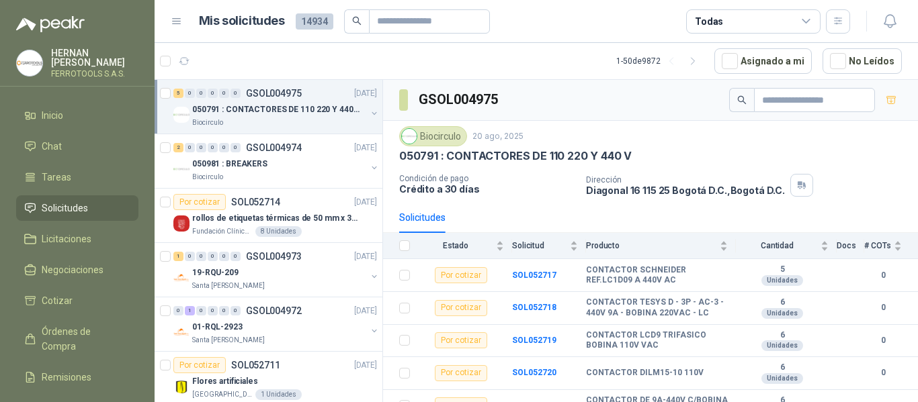
click at [517, 59] on article "1 - 50 de 9872 Asignado a mi No Leídos" at bounding box center [536, 61] width 763 height 36
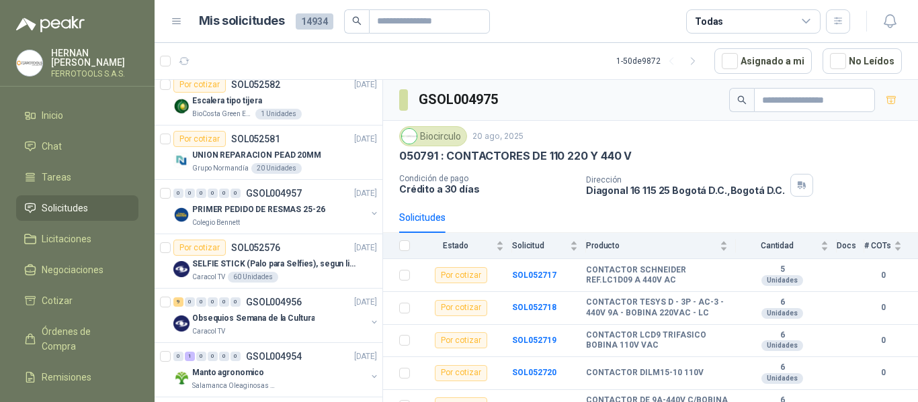
scroll to position [1545, 0]
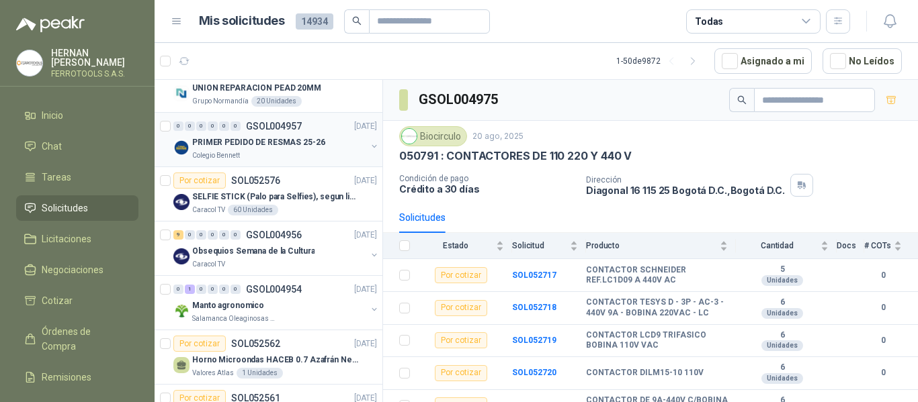
click at [271, 155] on div "Colegio Bennett" at bounding box center [279, 156] width 174 height 11
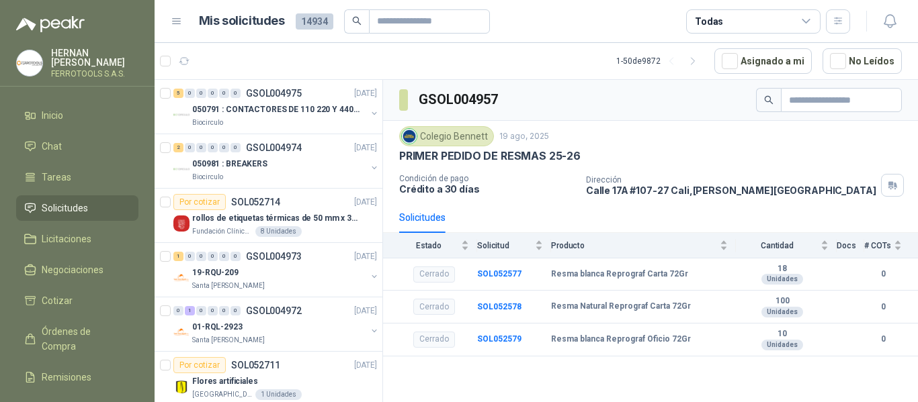
click at [339, 56] on article "1 - 50 de 9872 Asignado a mi No Leídos" at bounding box center [536, 61] width 763 height 36
click at [489, 61] on article "1 - 50 de 9872 Asignado a mi No Leídos" at bounding box center [536, 61] width 763 height 36
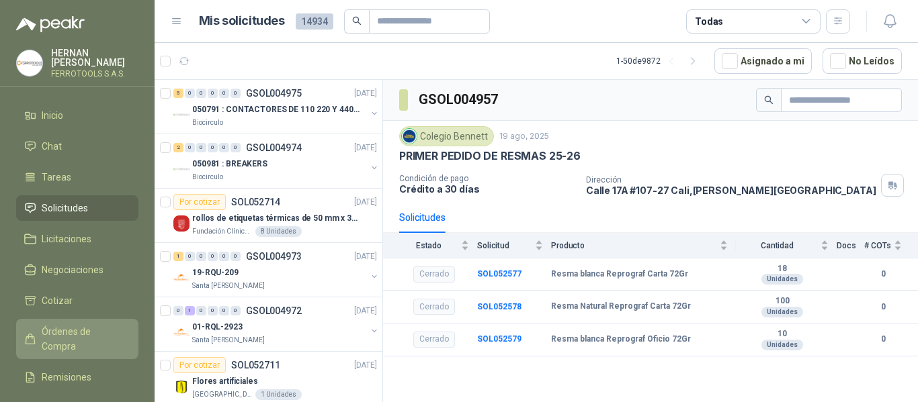
click at [71, 331] on span "Órdenes de Compra" at bounding box center [84, 340] width 84 height 30
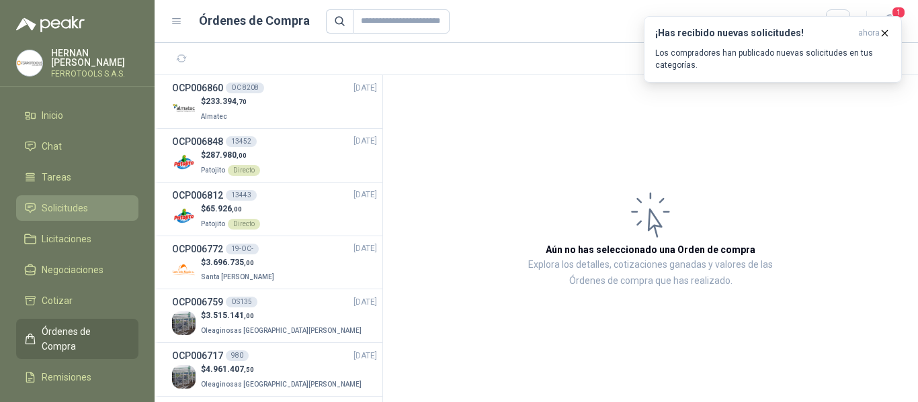
click at [71, 211] on span "Solicitudes" at bounding box center [65, 208] width 46 height 15
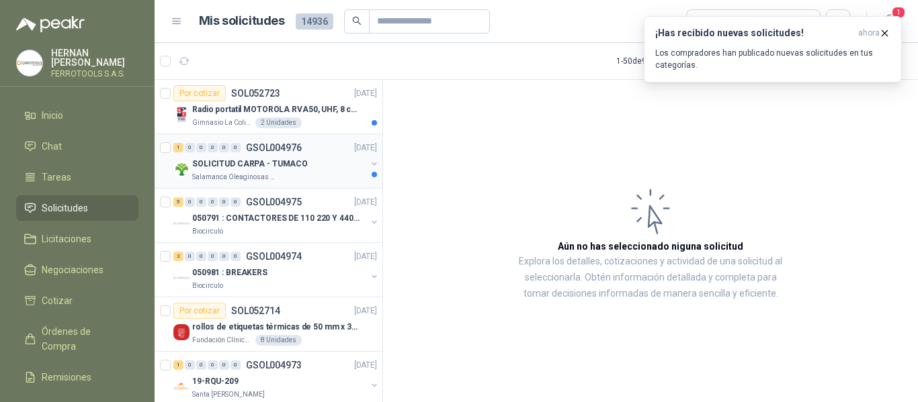
click at [298, 182] on div "Salamanca Oleaginosas SAS" at bounding box center [279, 177] width 174 height 11
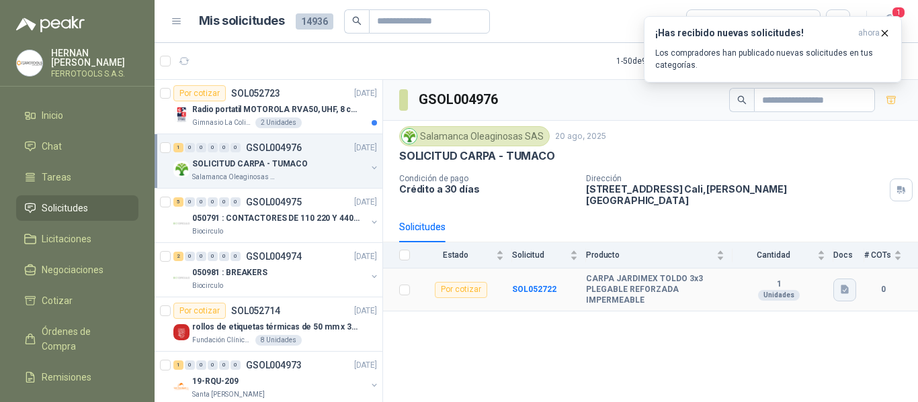
click at [848, 286] on icon "button" at bounding box center [845, 290] width 8 height 9
click at [759, 249] on button "Captura de pantalla 2025-08-20 115508.png" at bounding box center [762, 251] width 169 height 14
click at [331, 112] on p "Radio portatil MOTOROLA RVA50, UHF, 8 canales, 500MW" at bounding box center [275, 109] width 167 height 13
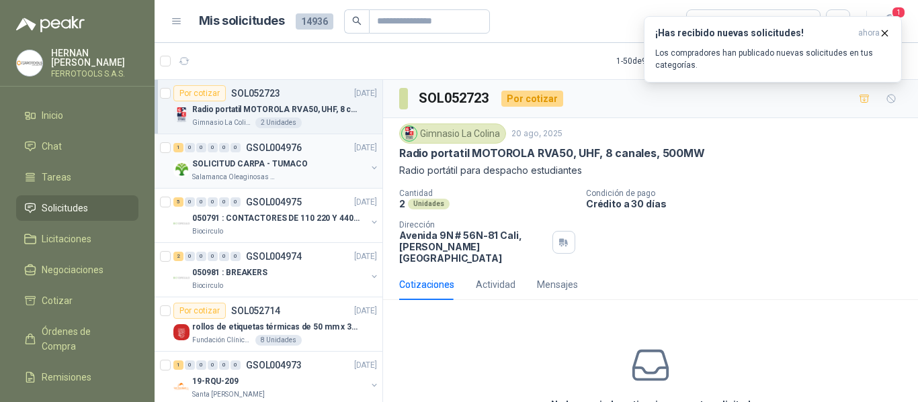
click at [280, 169] on p "SOLICITUD CARPA - TUMACO" at bounding box center [250, 164] width 116 height 13
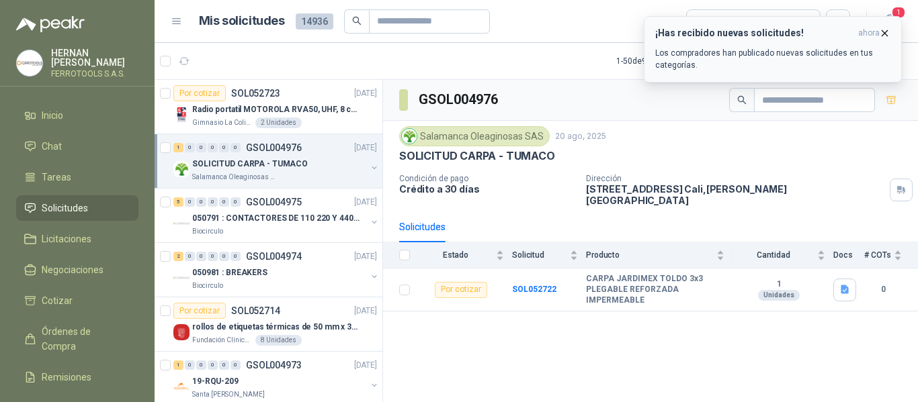
click at [882, 28] on icon "button" at bounding box center [884, 33] width 11 height 11
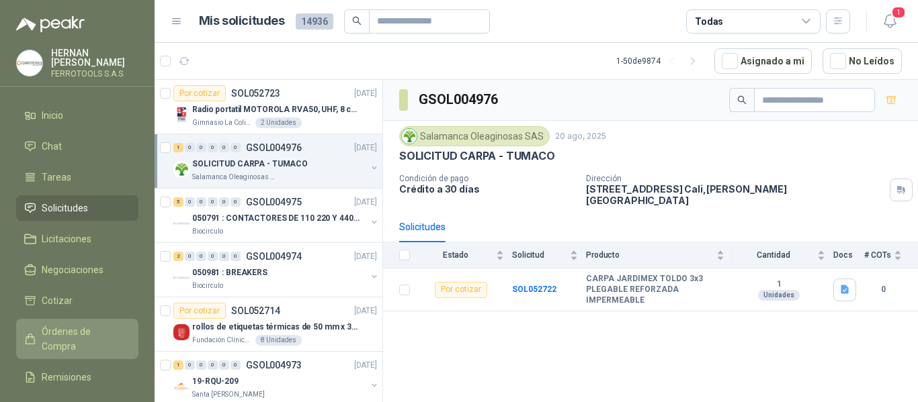
click at [48, 330] on span "Órdenes de Compra" at bounding box center [84, 340] width 84 height 30
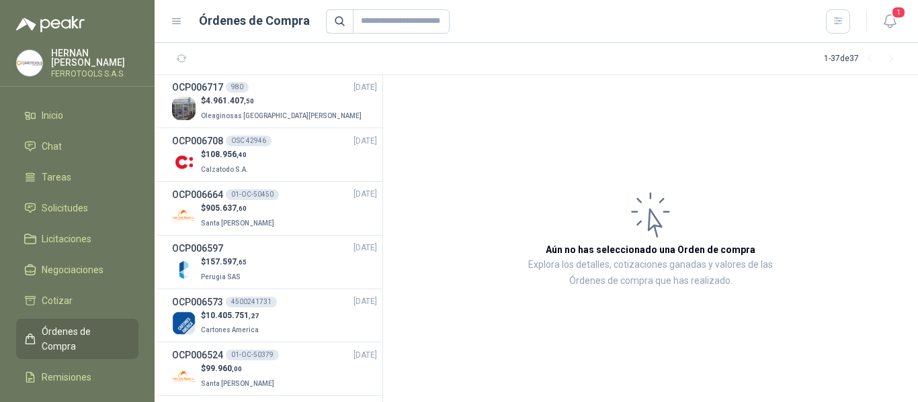
scroll to position [202, 0]
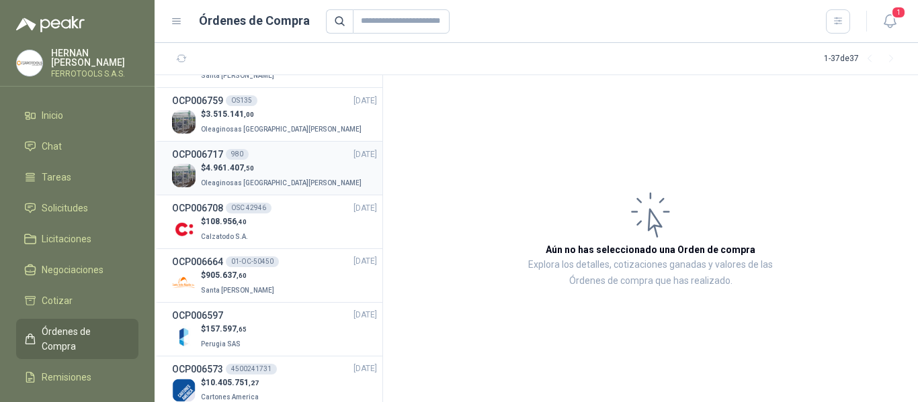
click at [290, 169] on div "$ 4.961.407 ,50 Oleaginosas San Fernando" at bounding box center [274, 176] width 205 height 28
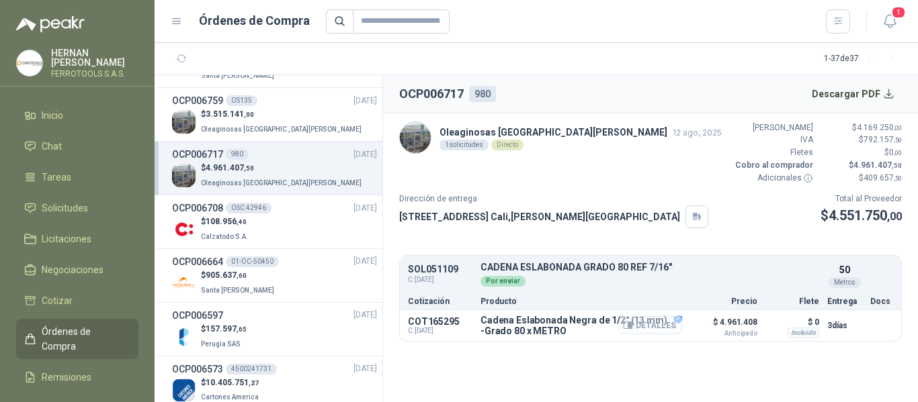
click at [643, 327] on button "Detalles" at bounding box center [650, 325] width 63 height 18
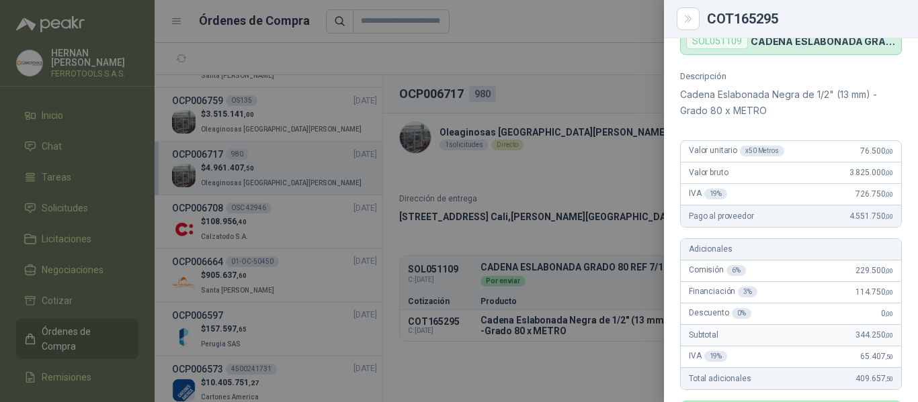
scroll to position [57, 0]
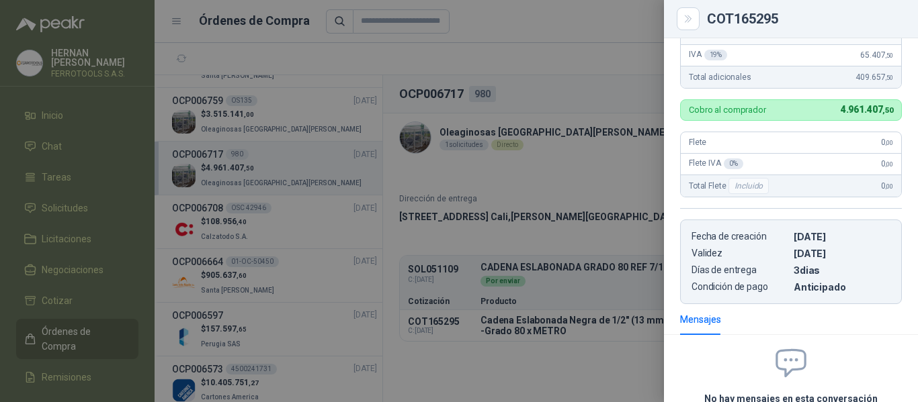
click at [562, 62] on div at bounding box center [459, 201] width 918 height 402
